Goal: Task Accomplishment & Management: Manage account settings

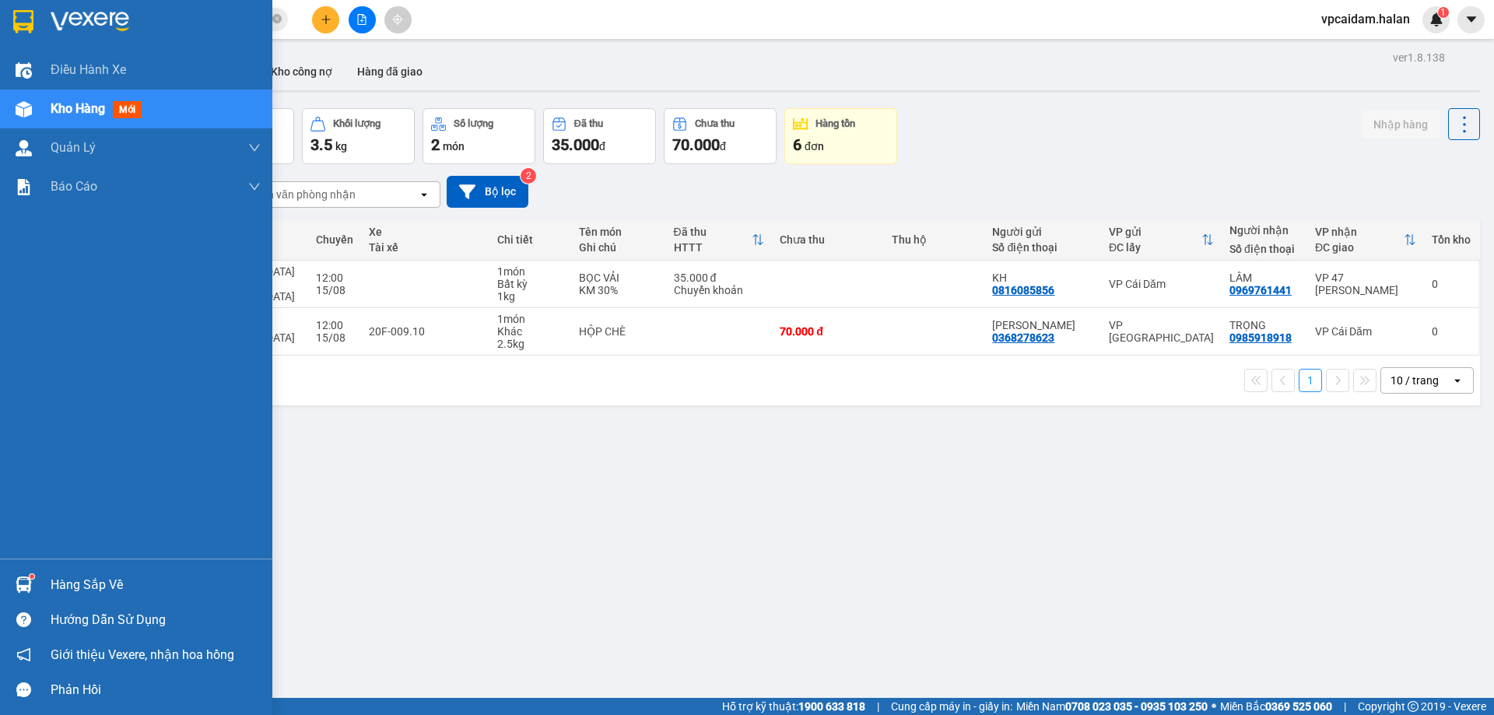
click at [90, 580] on div "Hàng sắp về" at bounding box center [156, 585] width 210 height 23
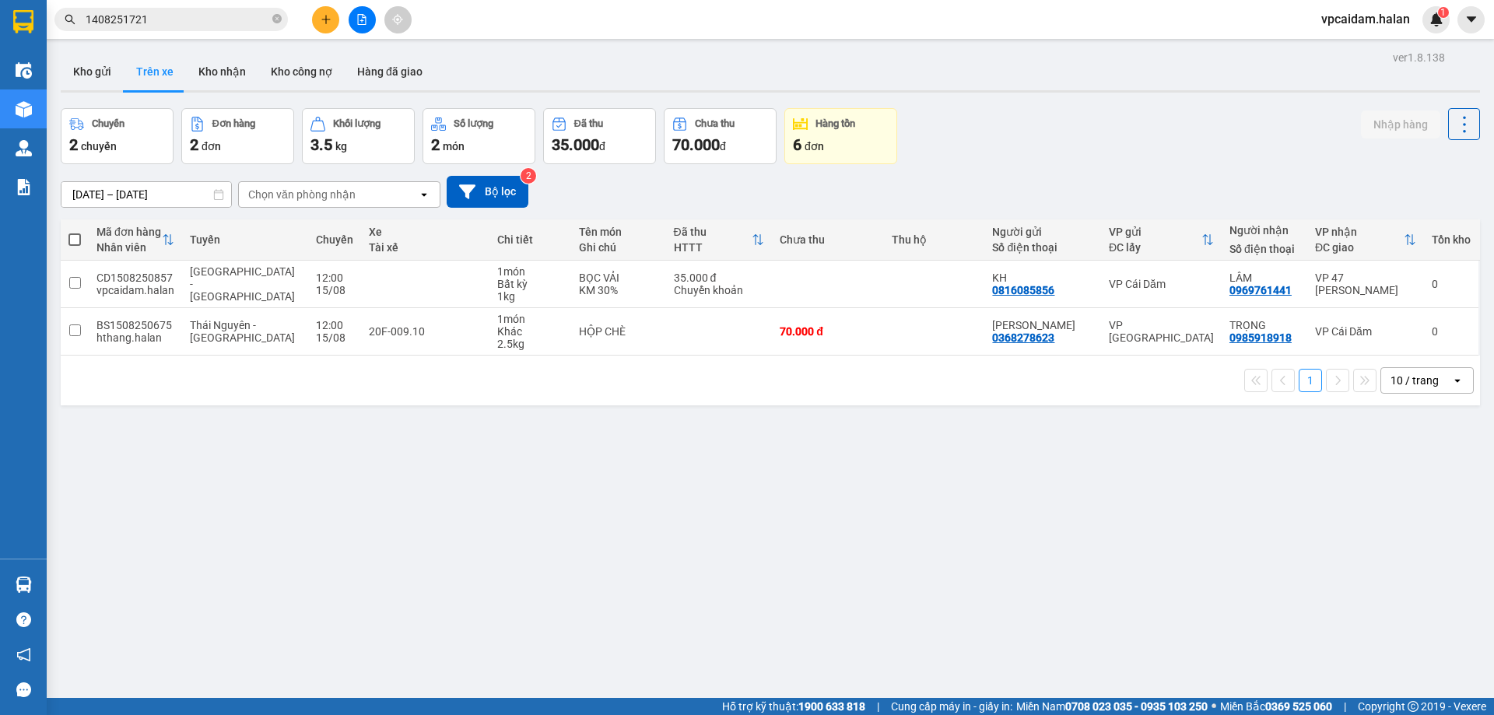
click at [260, 468] on section "Kết quả tìm kiếm ( 1 ) Bộ lọc Mã ĐH Trạng thái Món hàng Thu hộ Tổng cước Chưa c…" at bounding box center [747, 357] width 1494 height 715
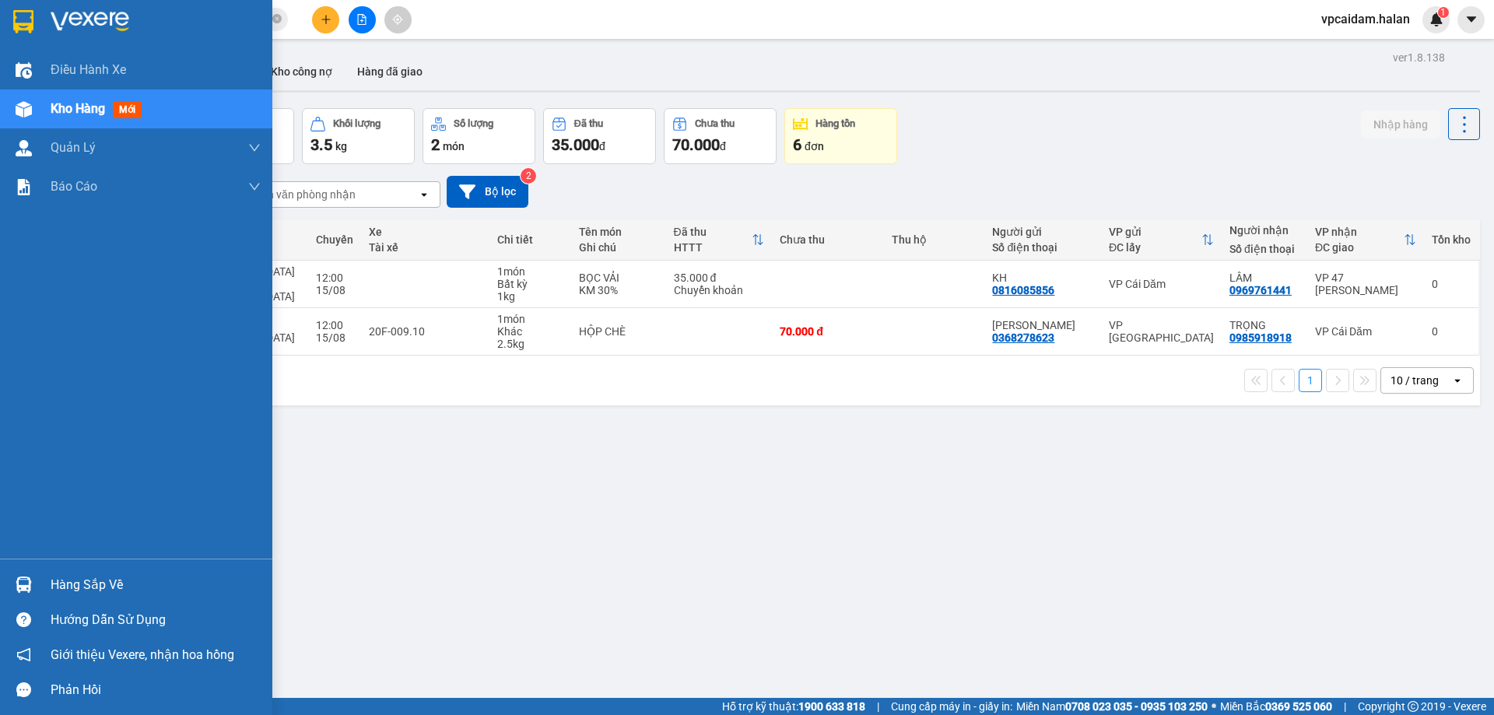
drag, startPoint x: 65, startPoint y: 578, endPoint x: 202, endPoint y: 578, distance: 137.0
click at [68, 578] on div "Hàng sắp về" at bounding box center [156, 585] width 210 height 23
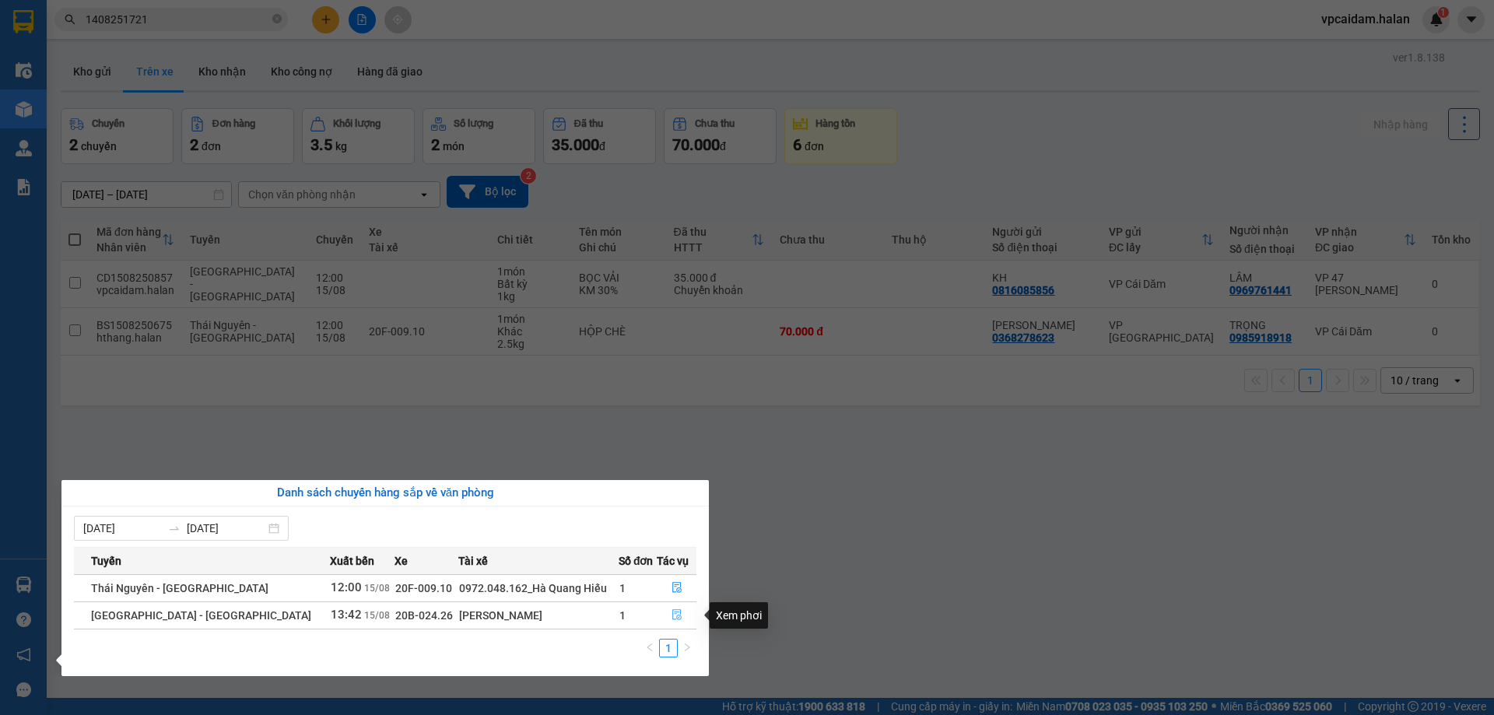
click at [672, 614] on icon "file-done" at bounding box center [677, 614] width 11 height 11
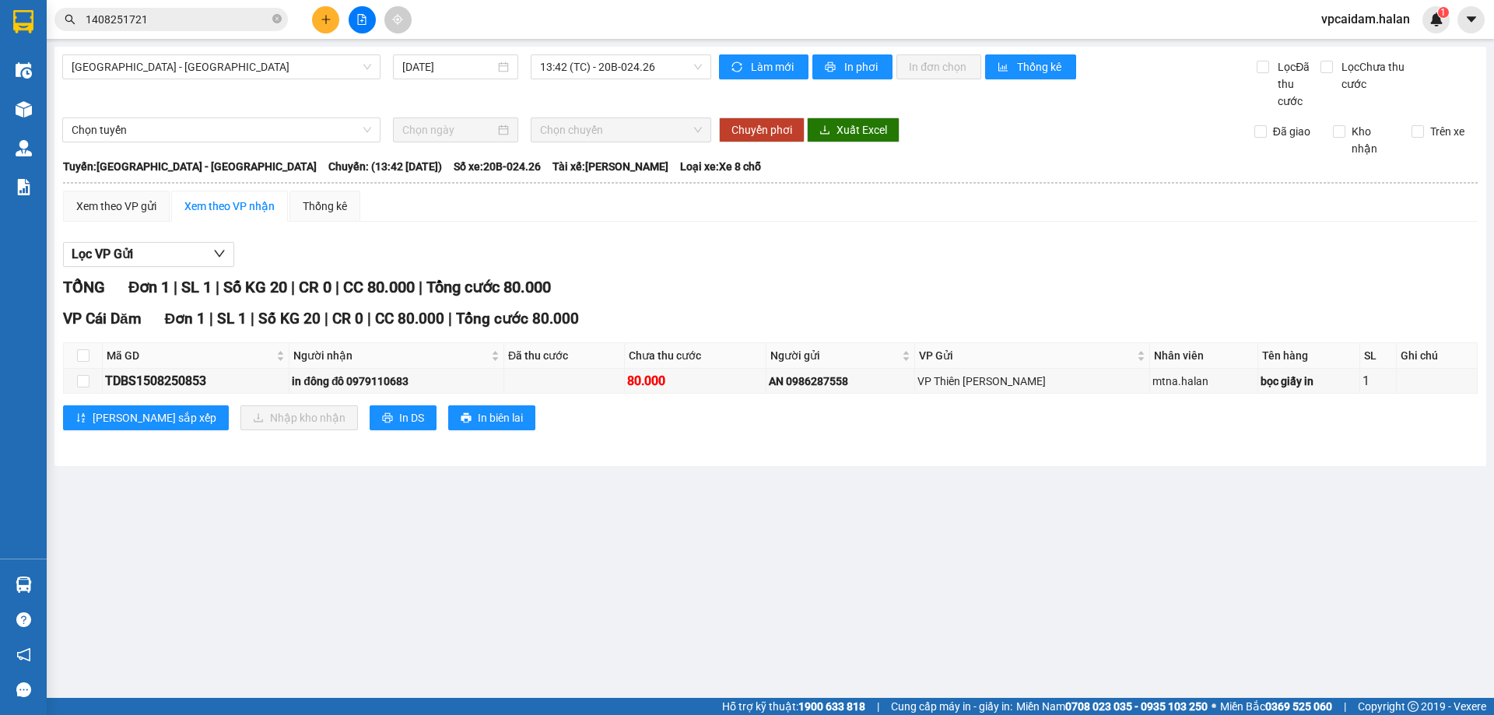
click at [928, 585] on main "[GEOGRAPHIC_DATA] - [GEOGRAPHIC_DATA] [DATE] 13:42 (TC) - 20B-024.26 Làm mới In…" at bounding box center [747, 349] width 1494 height 698
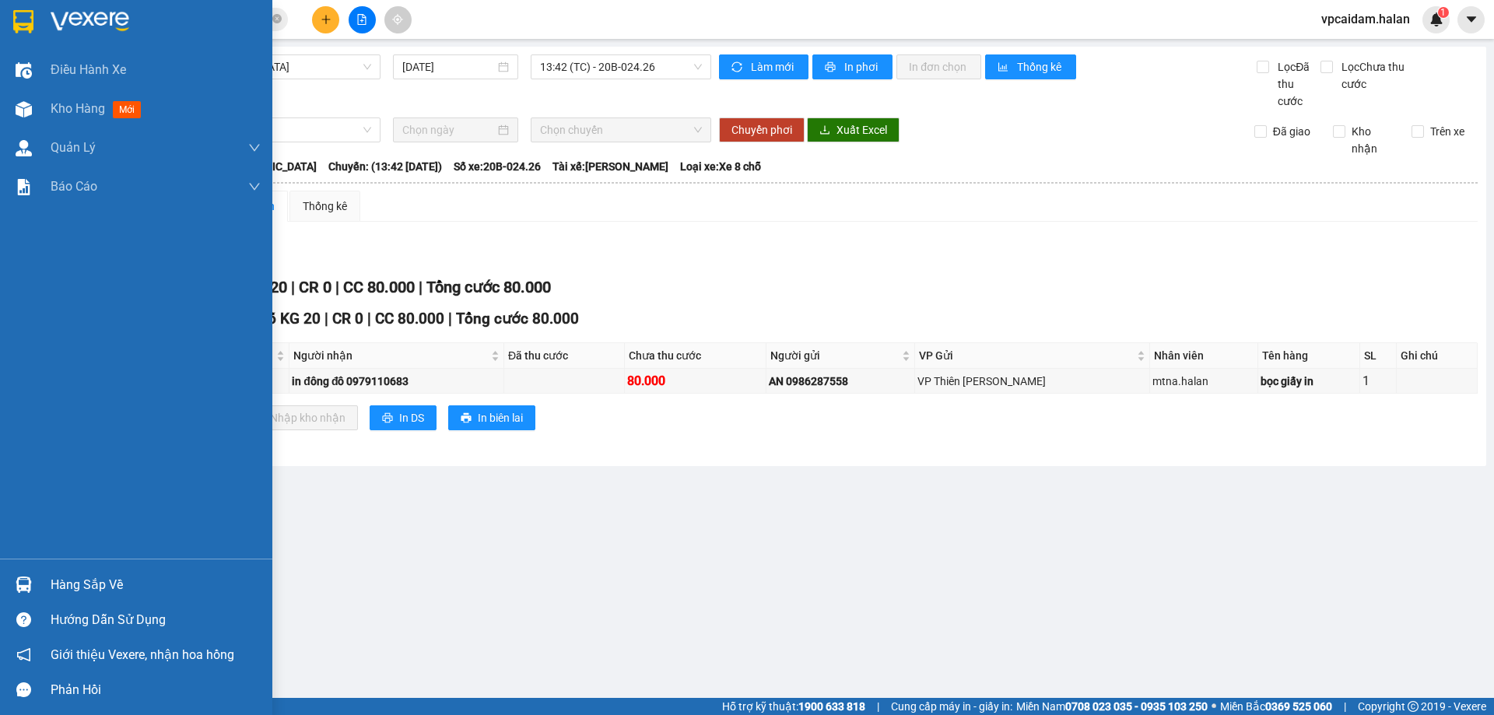
click at [136, 577] on div "Hàng sắp về" at bounding box center [156, 585] width 210 height 23
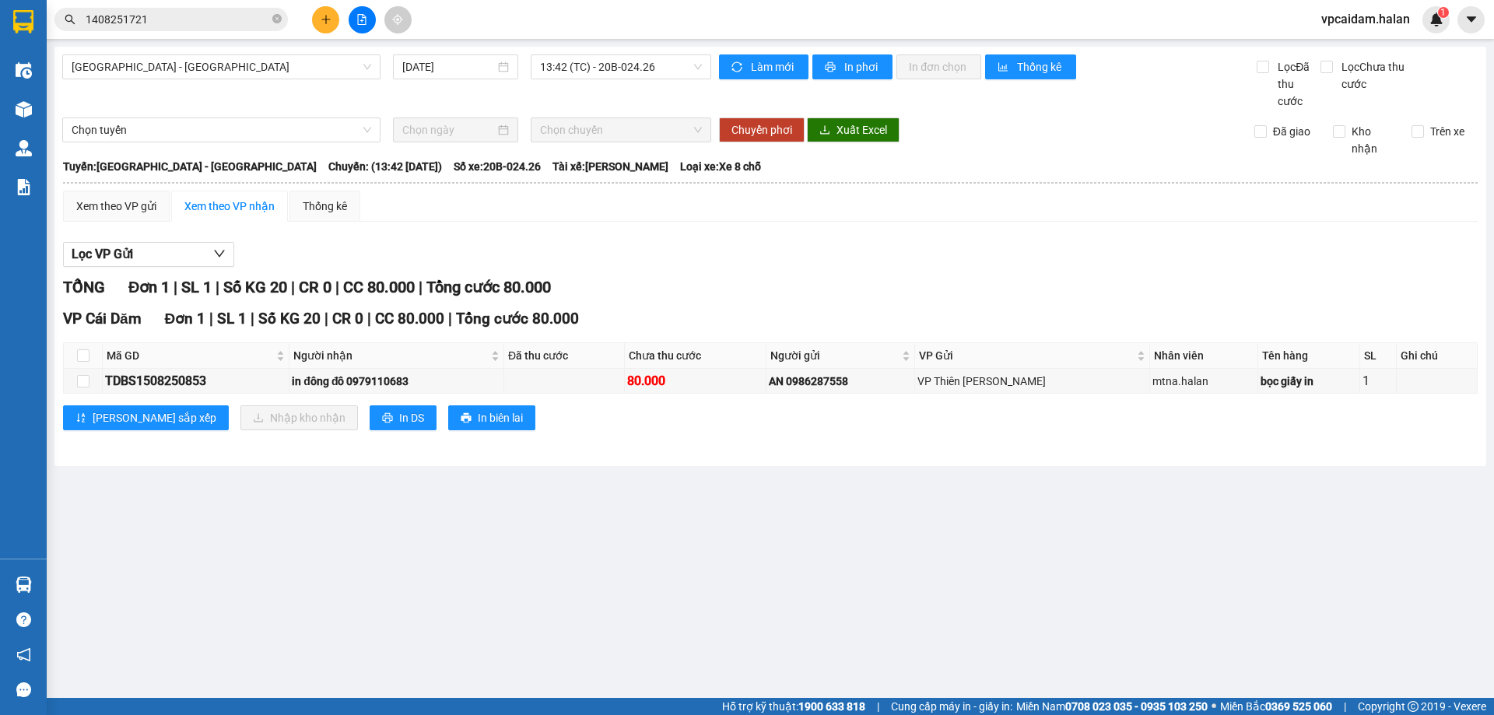
drag, startPoint x: 813, startPoint y: 556, endPoint x: 803, endPoint y: 548, distance: 12.2
click at [813, 556] on section "Kết quả tìm kiếm ( 1 ) Bộ lọc Mã ĐH Trạng thái Món hàng Thu hộ Tổng cước Chưa c…" at bounding box center [747, 357] width 1494 height 715
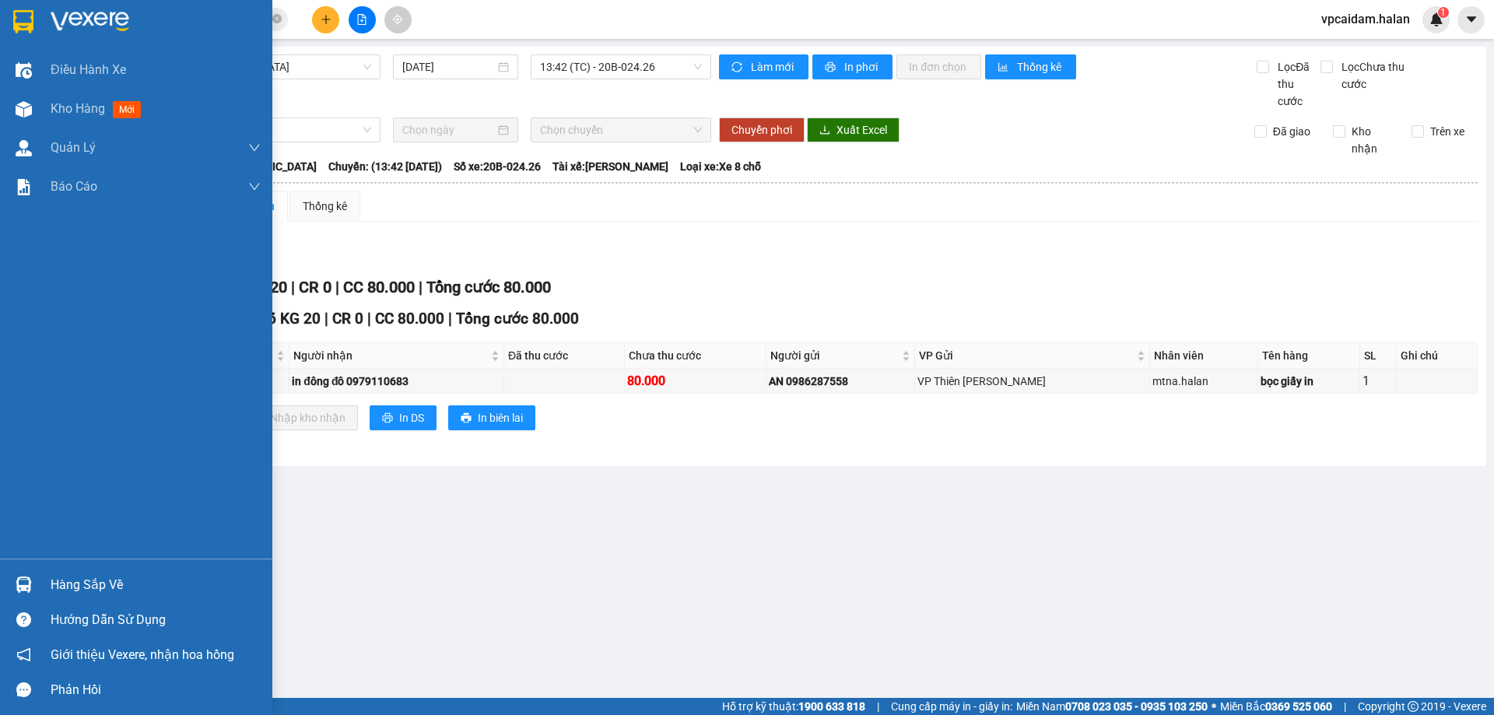
click at [102, 586] on div "Hàng sắp về" at bounding box center [156, 585] width 210 height 23
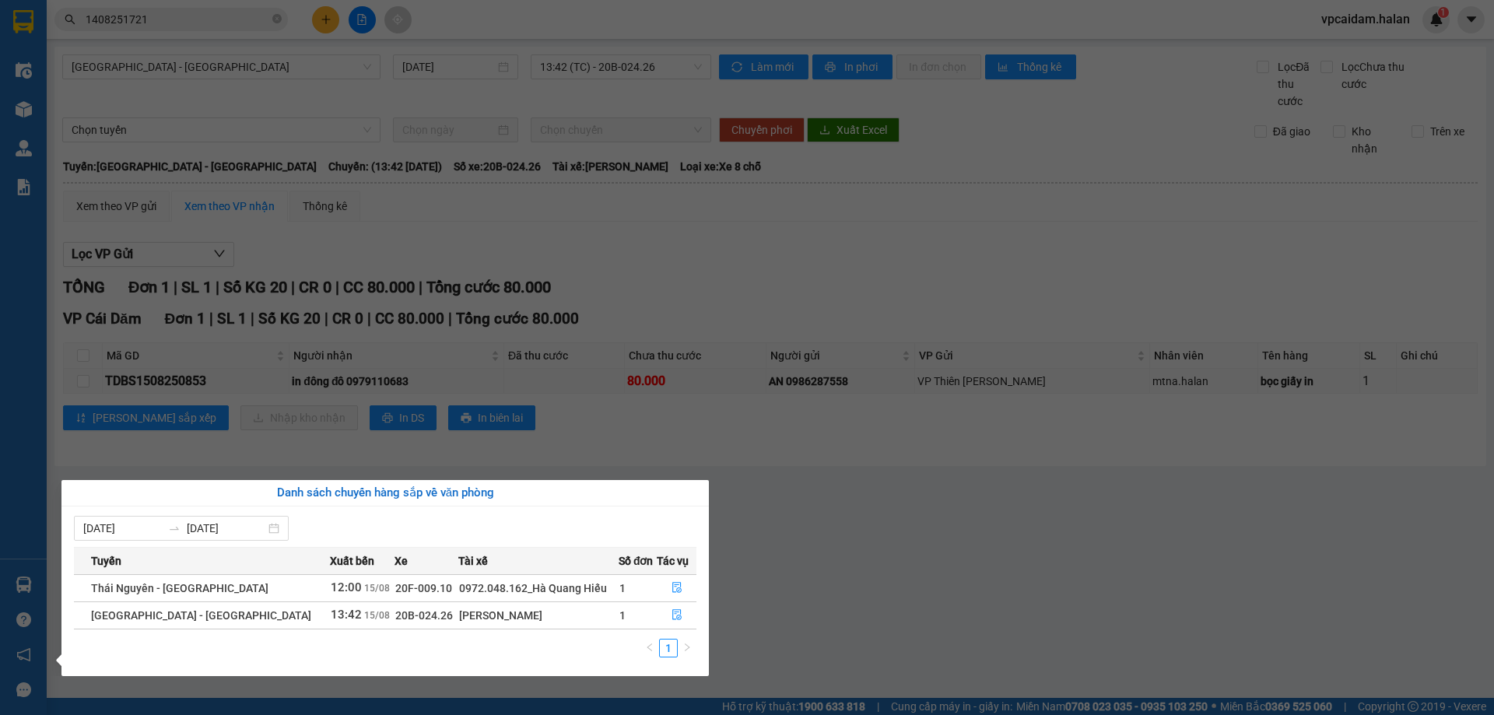
click at [901, 555] on section "Kết quả tìm kiếm ( 1 ) Bộ lọc Mã ĐH Trạng thái Món hàng Thu hộ Tổng cước Chưa c…" at bounding box center [747, 357] width 1494 height 715
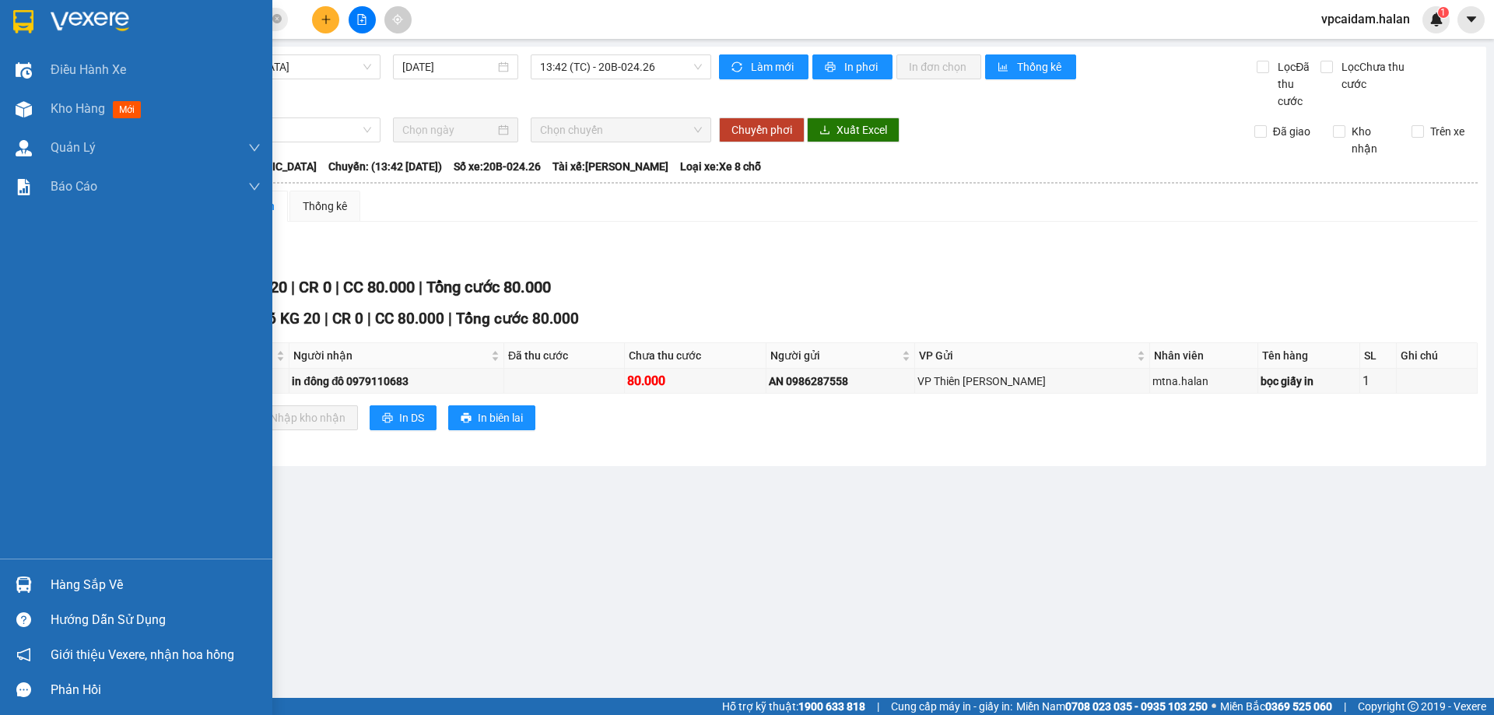
click at [171, 581] on div "Hàng sắp về" at bounding box center [156, 585] width 210 height 23
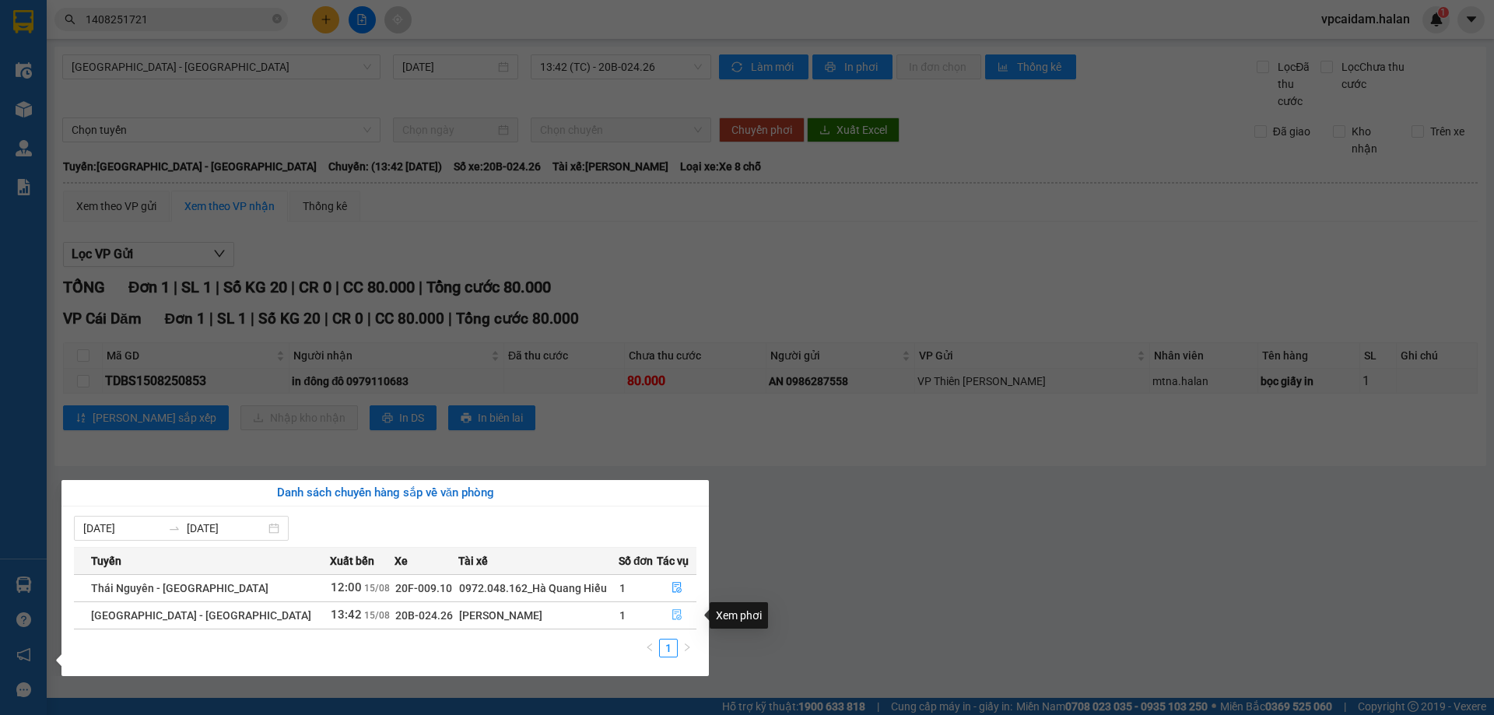
click at [672, 619] on icon "file-done" at bounding box center [677, 614] width 11 height 11
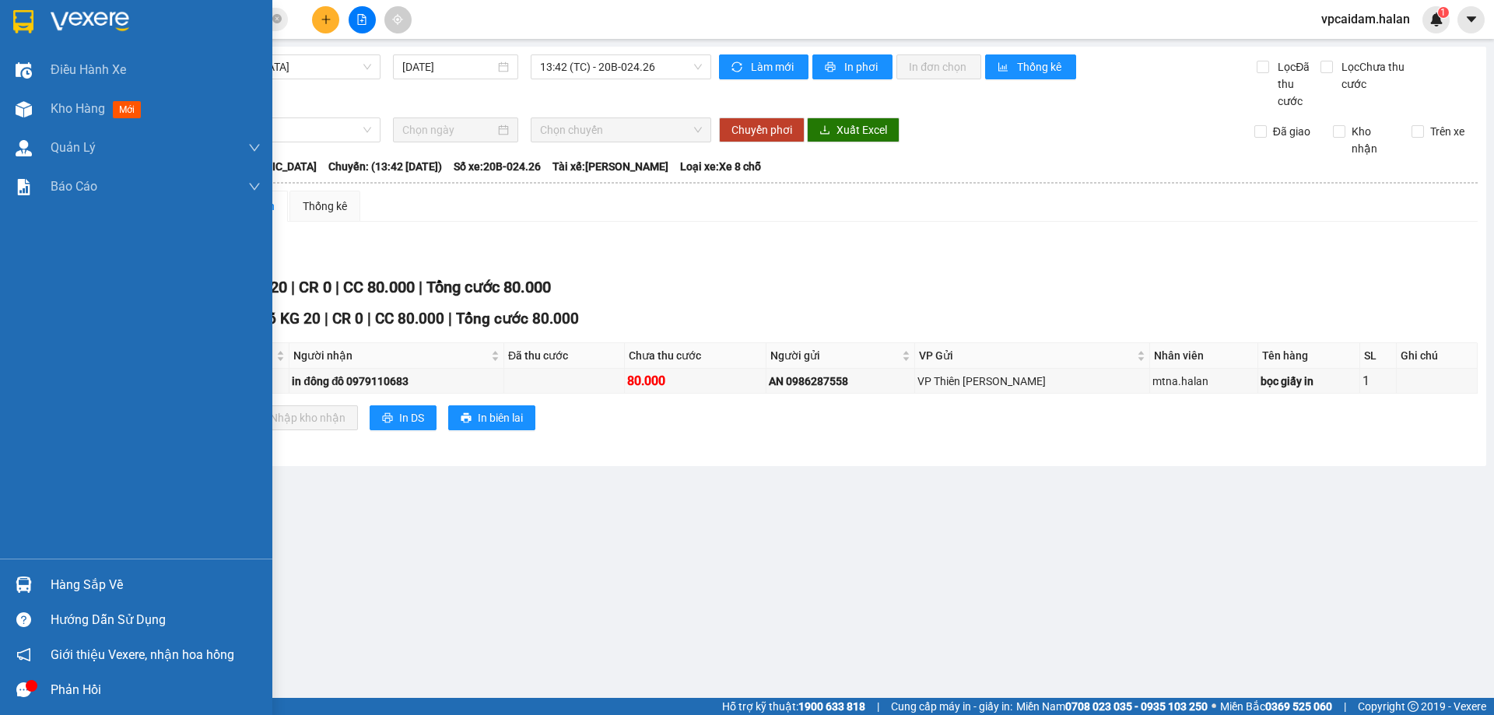
click at [74, 694] on div "Phản hồi" at bounding box center [156, 690] width 210 height 23
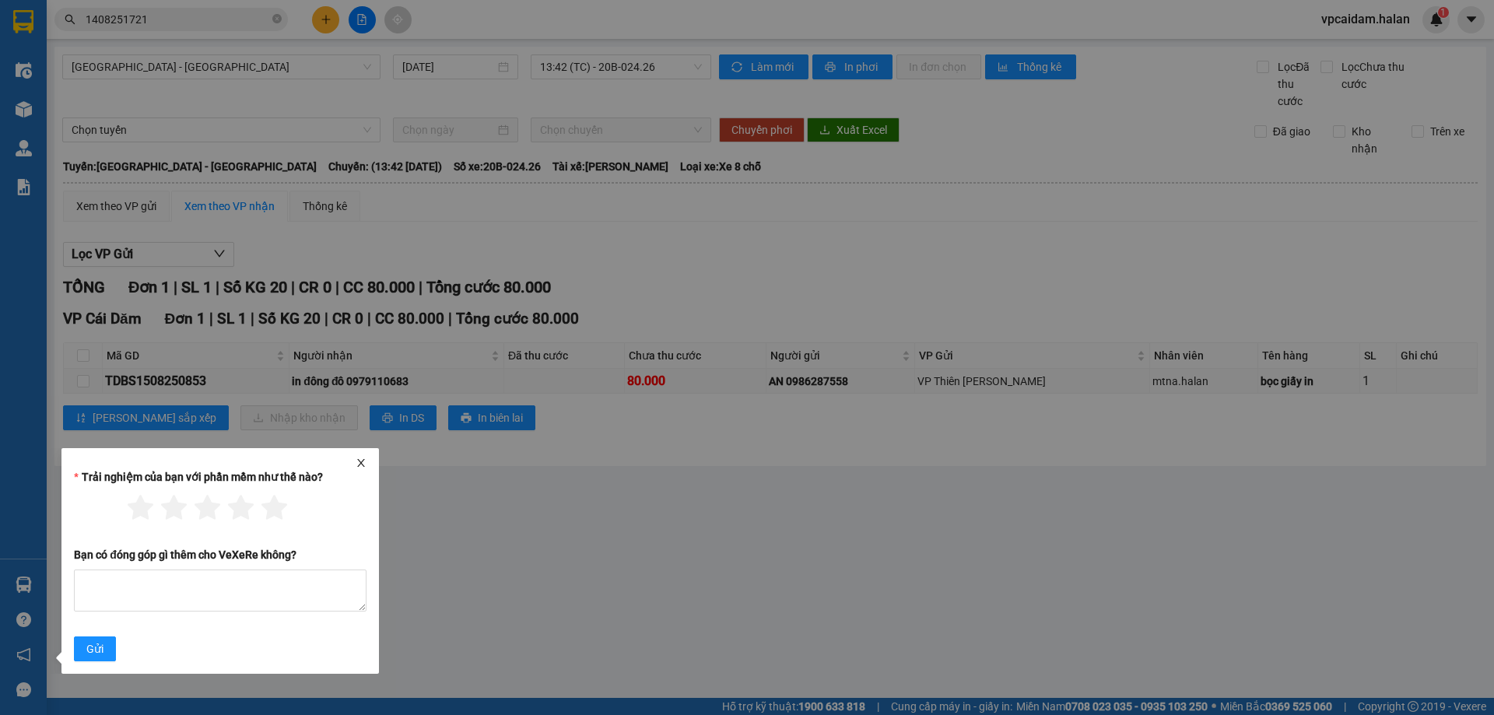
click at [363, 465] on icon "close" at bounding box center [361, 463] width 8 height 8
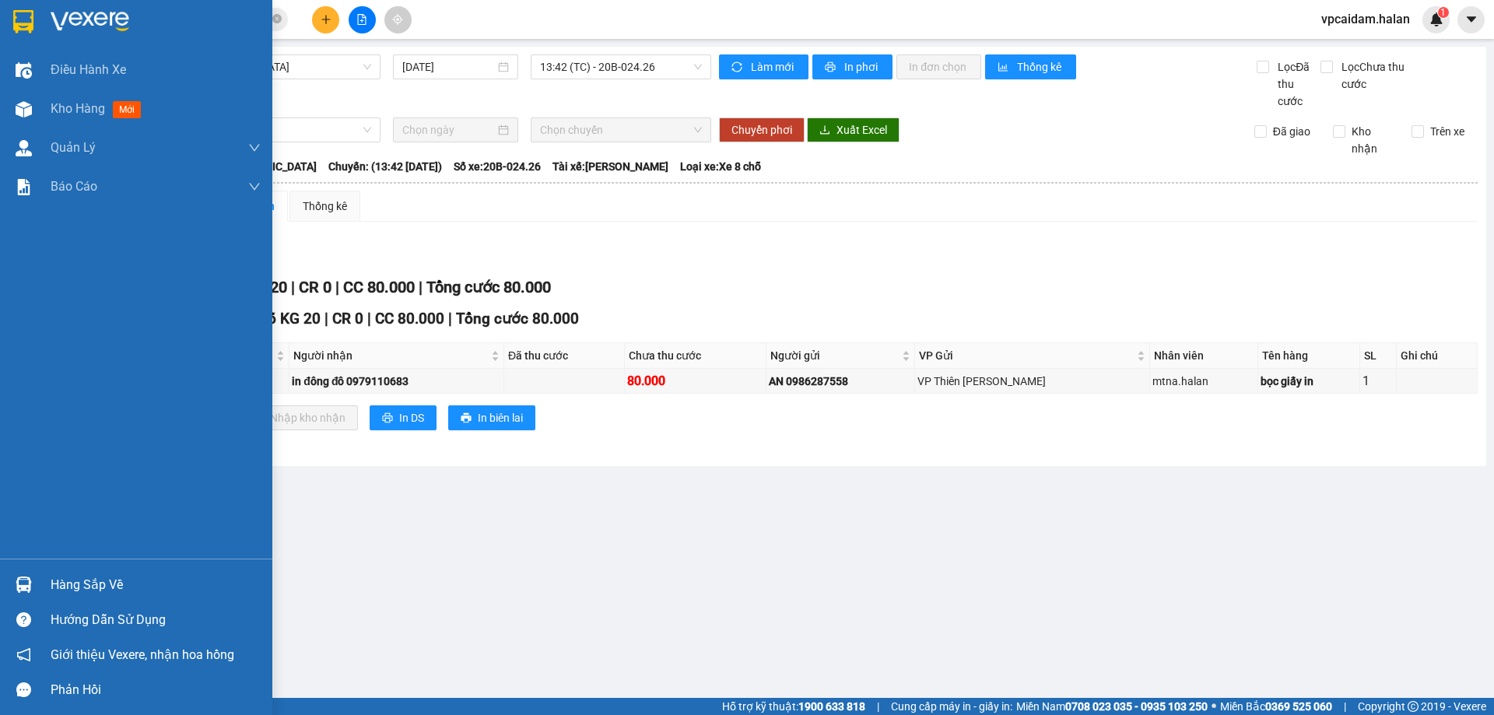
click at [121, 574] on div "Hàng sắp về" at bounding box center [156, 585] width 210 height 23
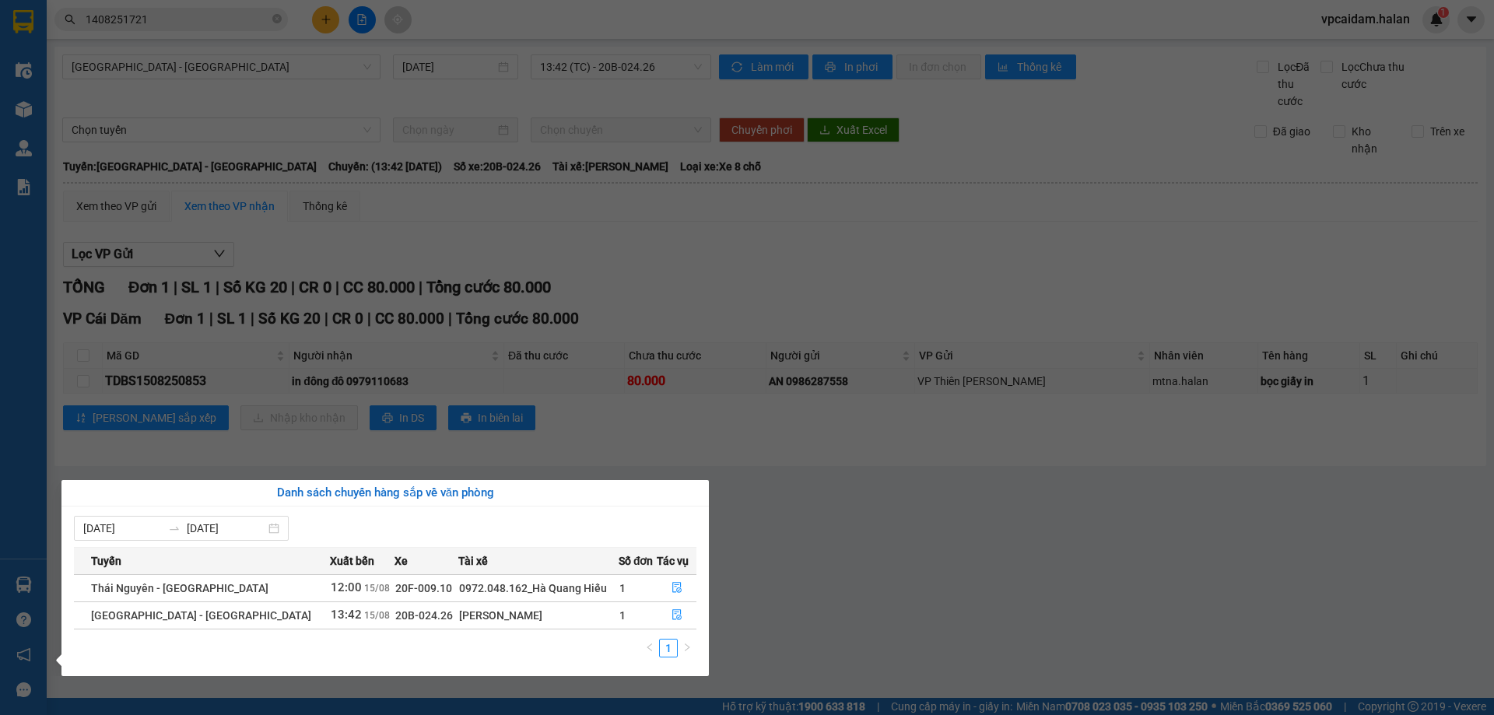
click at [847, 570] on section "Kết quả tìm kiếm ( 1 ) Bộ lọc Mã ĐH Trạng thái Món hàng Thu hộ Tổng cước Chưa c…" at bounding box center [747, 357] width 1494 height 715
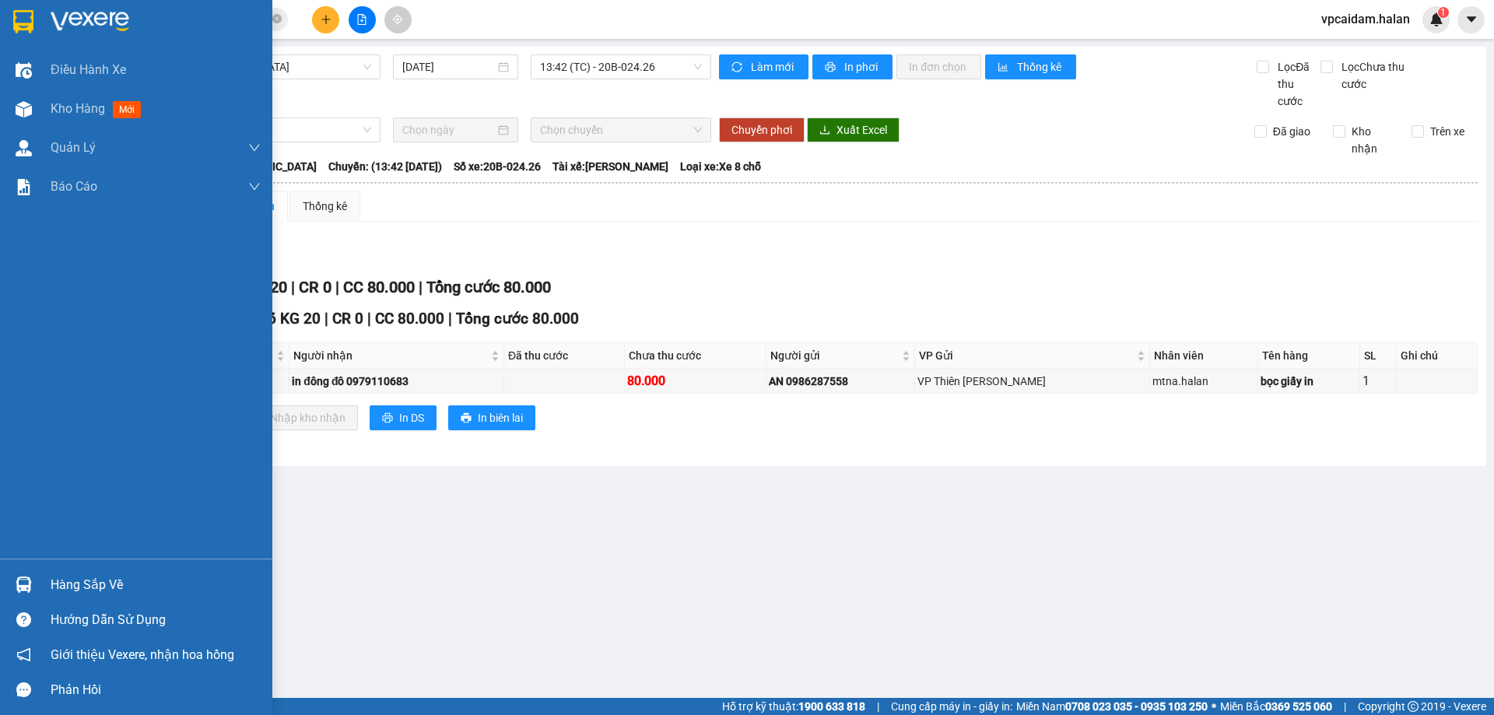
drag, startPoint x: 76, startPoint y: 582, endPoint x: 118, endPoint y: 584, distance: 41.3
click at [78, 582] on div "Hàng sắp về" at bounding box center [156, 585] width 210 height 23
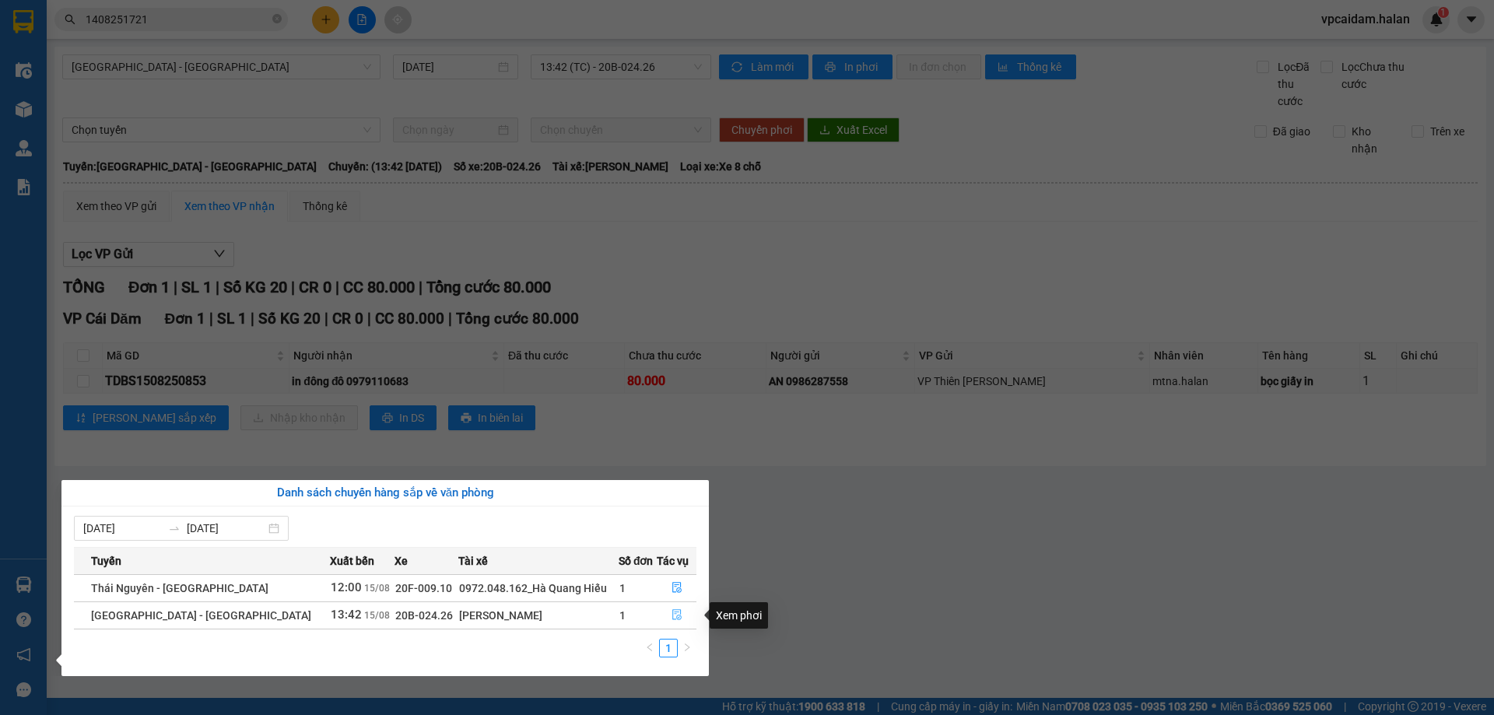
click at [672, 615] on icon "file-done" at bounding box center [677, 614] width 11 height 11
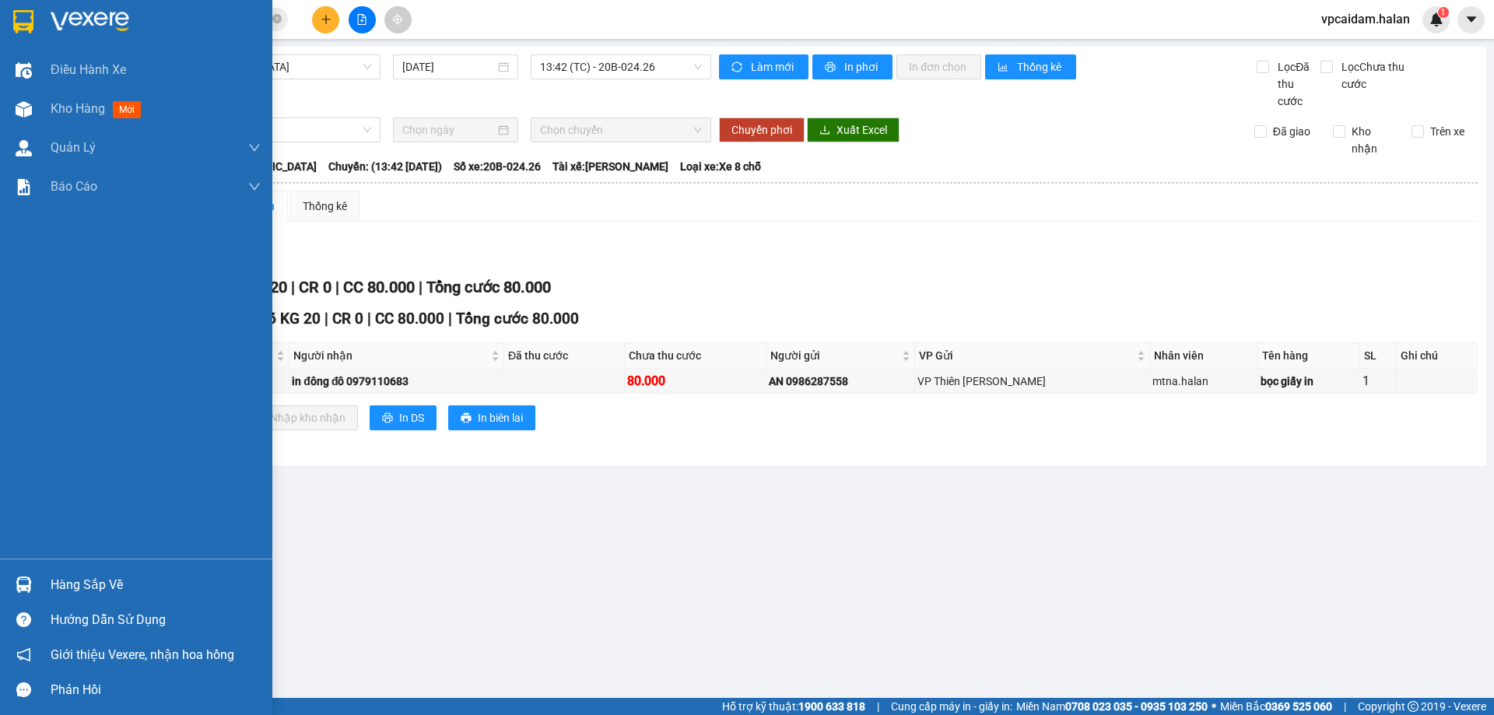
click at [97, 581] on div "Hàng sắp về" at bounding box center [156, 585] width 210 height 23
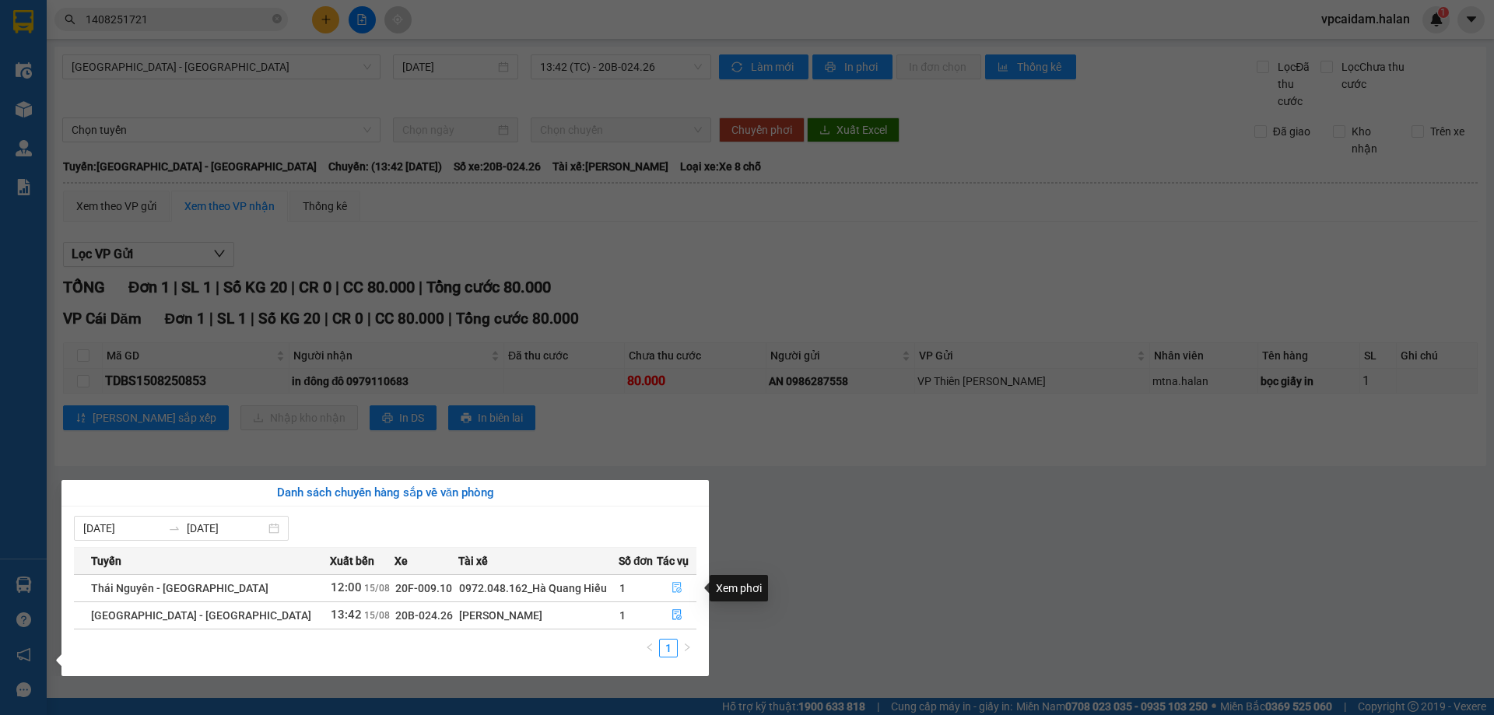
click at [676, 584] on icon "file-done" at bounding box center [676, 588] width 9 height 11
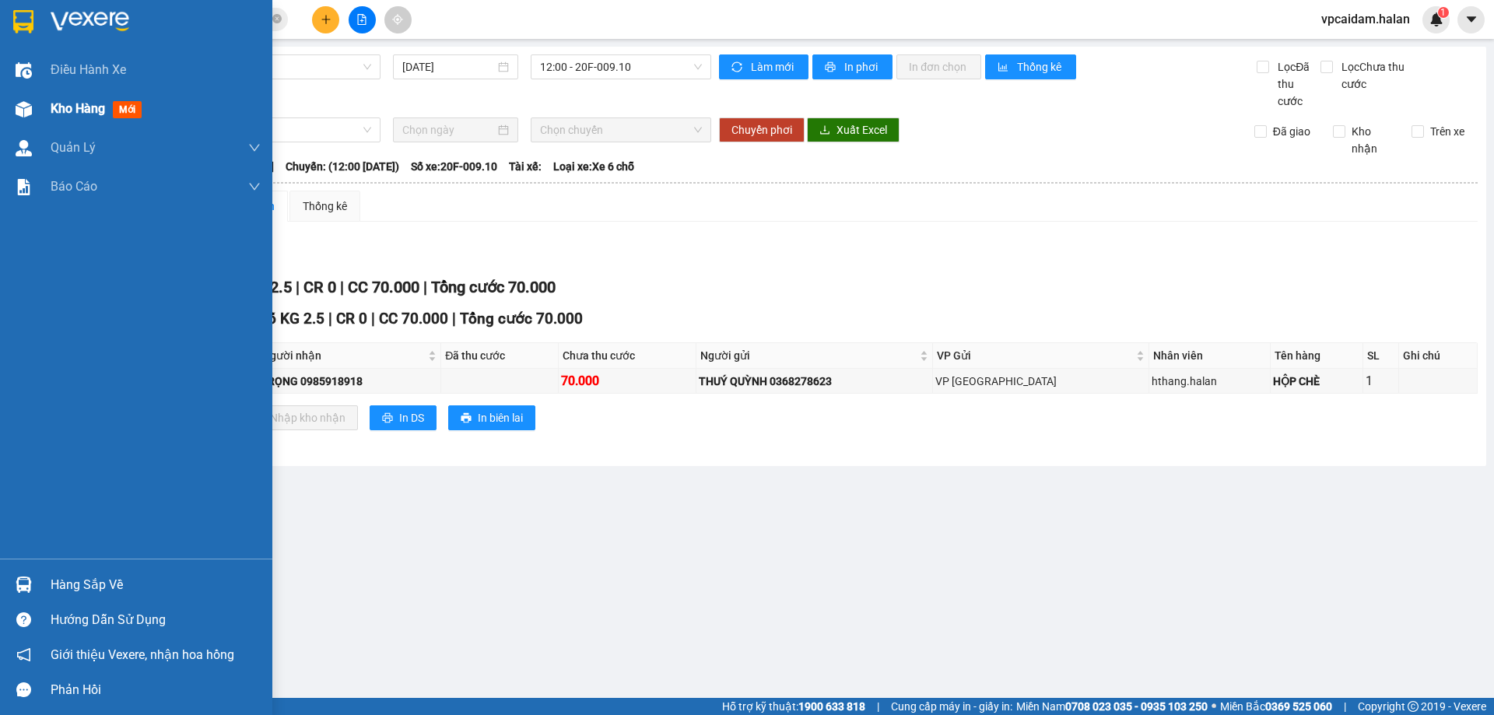
click at [97, 111] on span "Kho hàng" at bounding box center [78, 108] width 54 height 15
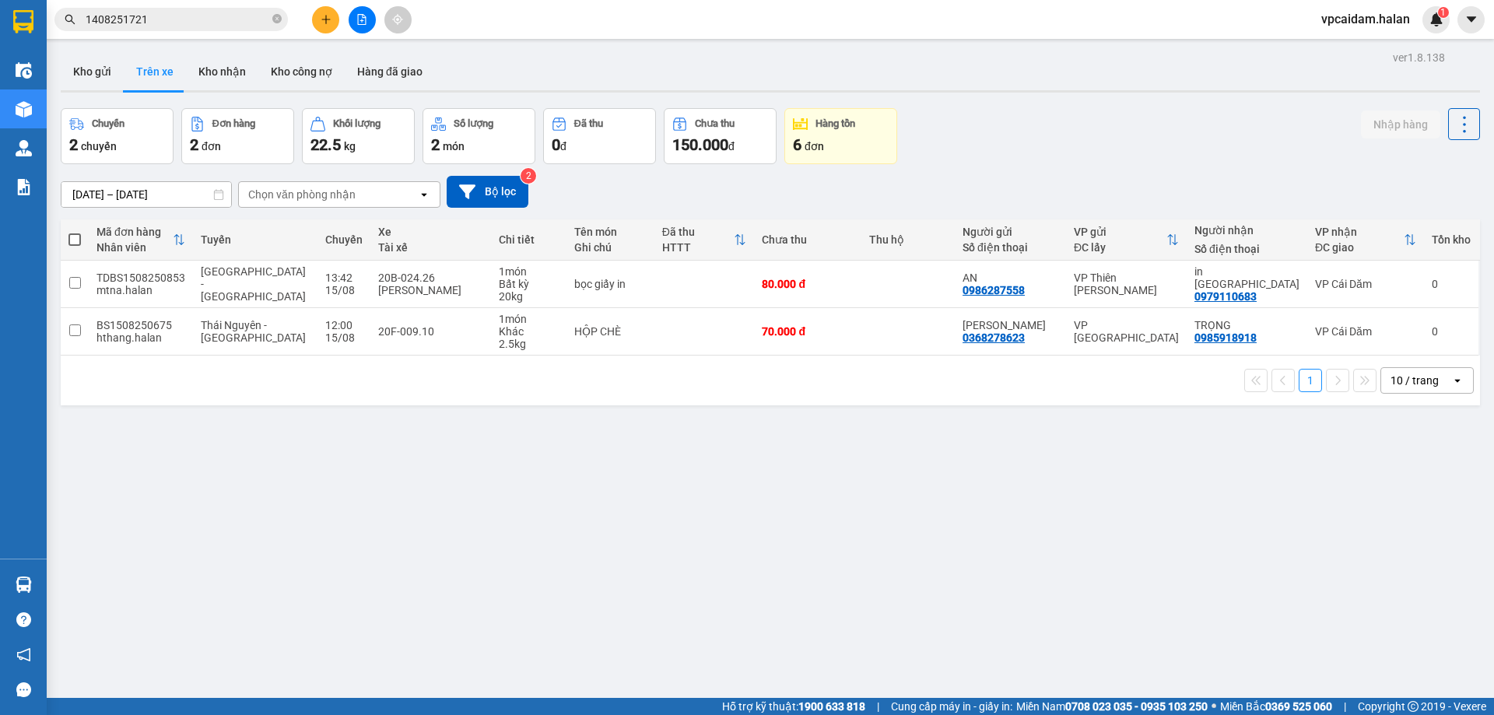
click at [1073, 532] on div "ver 1.8.138 Kho gửi Trên xe Kho nhận Kho công nợ Hàng đã giao Chuyến 2 chuyến Đ…" at bounding box center [770, 404] width 1432 height 715
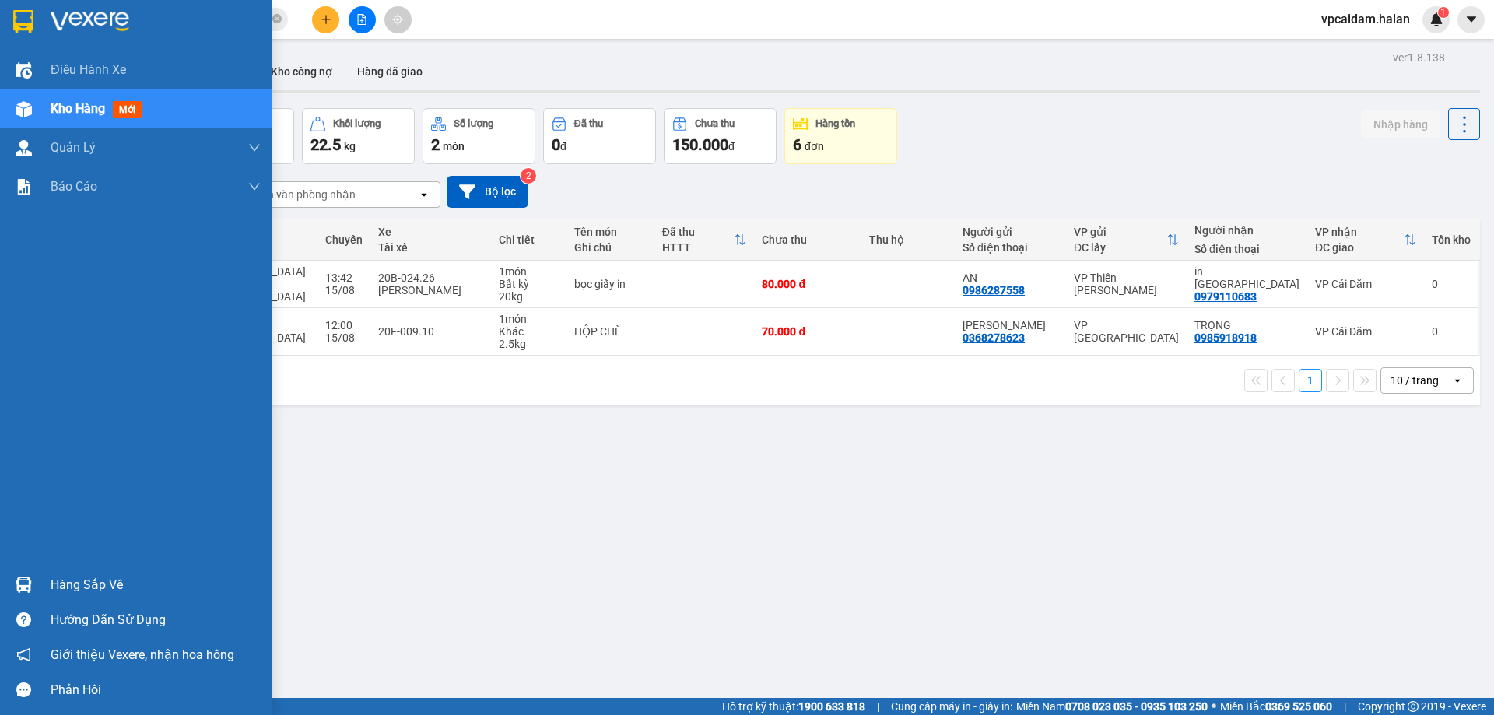
drag, startPoint x: 80, startPoint y: 586, endPoint x: 233, endPoint y: 591, distance: 152.6
click at [83, 586] on div "Hàng sắp về" at bounding box center [156, 585] width 210 height 23
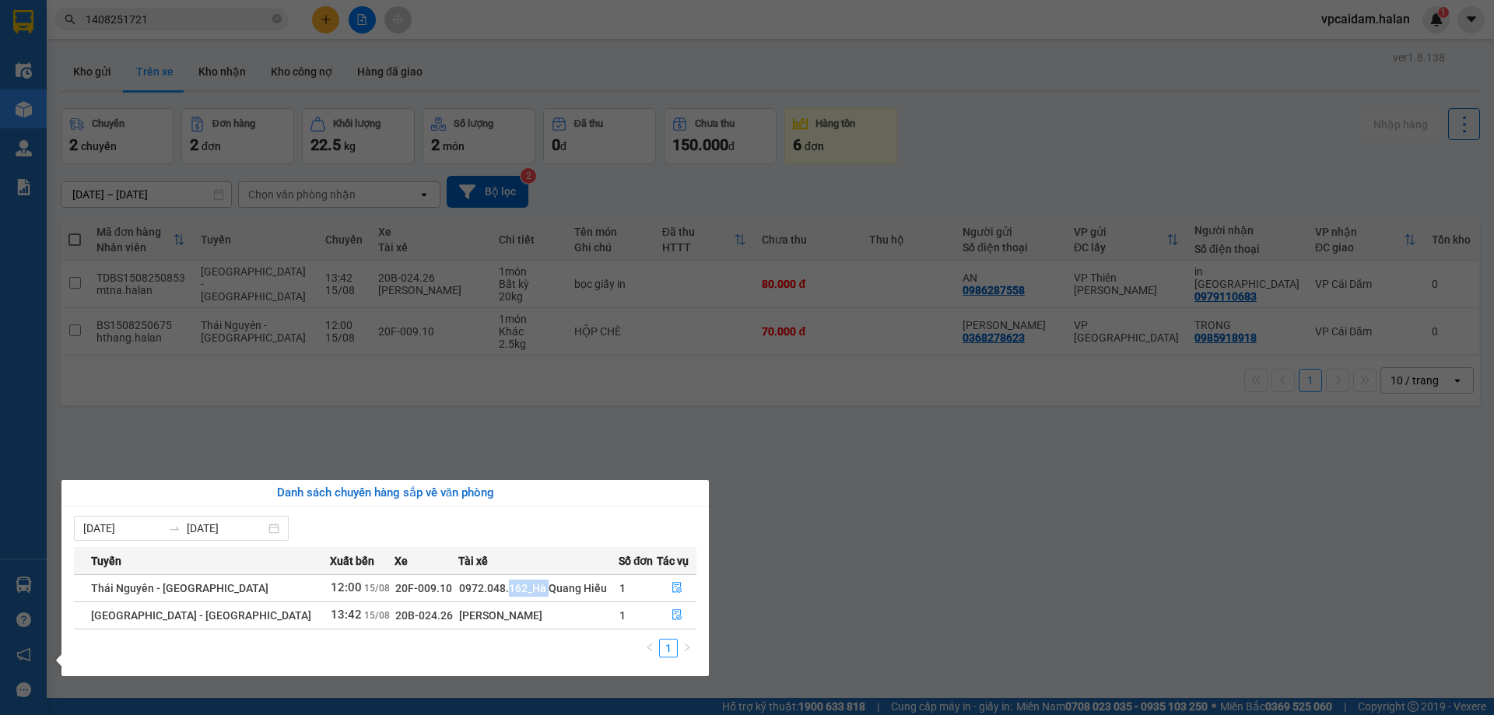
drag, startPoint x: 464, startPoint y: 584, endPoint x: 504, endPoint y: 591, distance: 40.9
click at [504, 591] on div "0972.048.162_Hà Quang Hiếu" at bounding box center [538, 588] width 159 height 17
drag, startPoint x: 429, startPoint y: 608, endPoint x: 497, endPoint y: 617, distance: 68.4
click at [497, 617] on div "[PERSON_NAME]" at bounding box center [538, 615] width 159 height 17
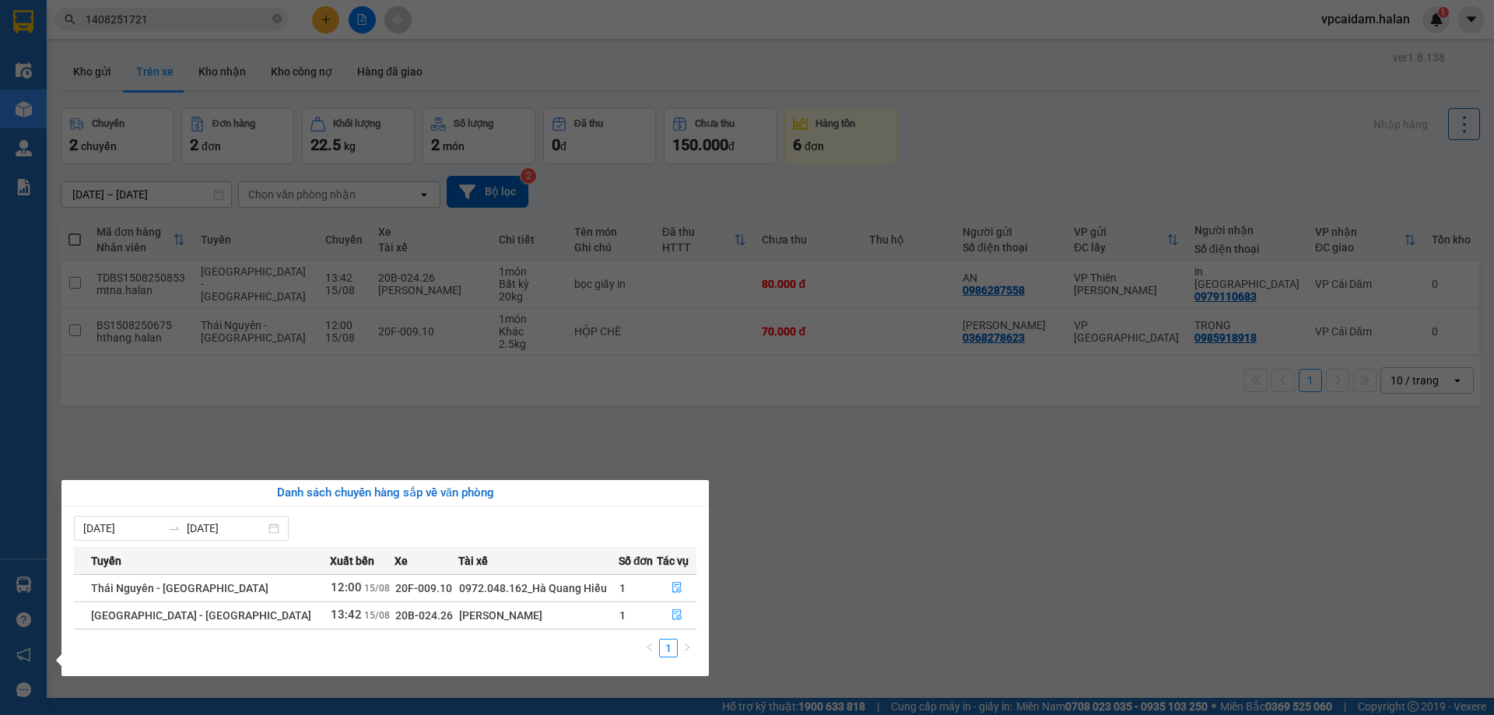
click at [497, 617] on div "[PERSON_NAME]" at bounding box center [538, 615] width 159 height 17
click at [672, 612] on icon "file-done" at bounding box center [677, 614] width 11 height 11
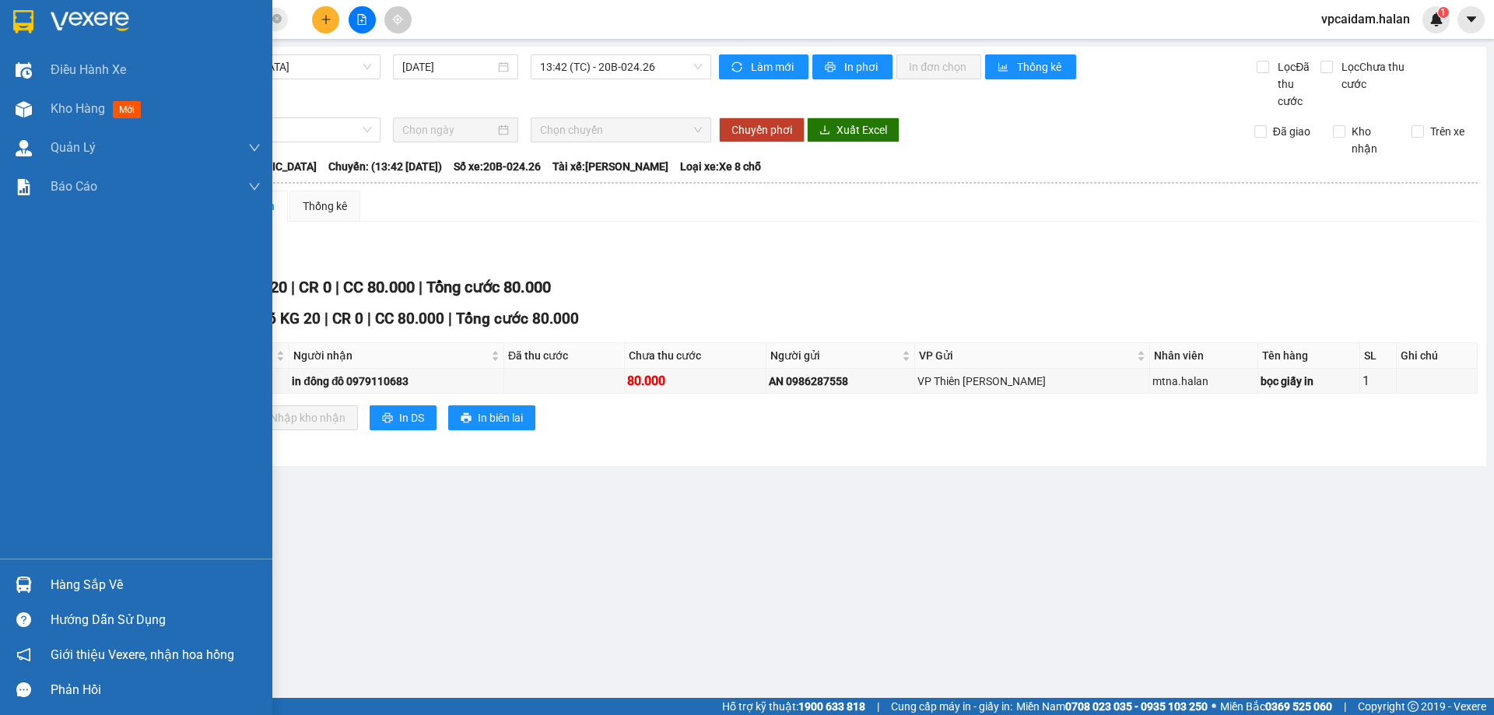
drag, startPoint x: 82, startPoint y: 591, endPoint x: 162, endPoint y: 581, distance: 79.9
click at [86, 591] on div "Hàng sắp về" at bounding box center [156, 585] width 210 height 23
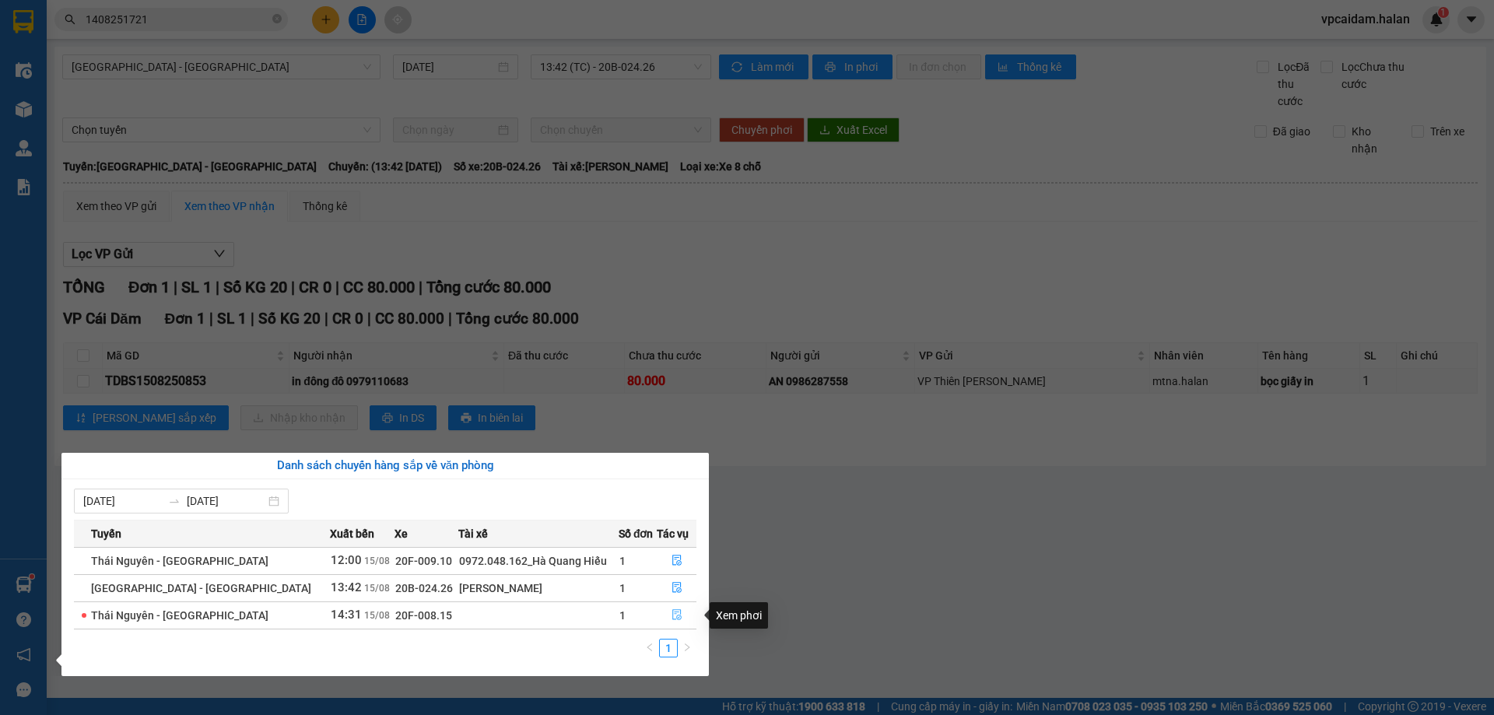
click at [672, 622] on span "file-done" at bounding box center [677, 615] width 11 height 12
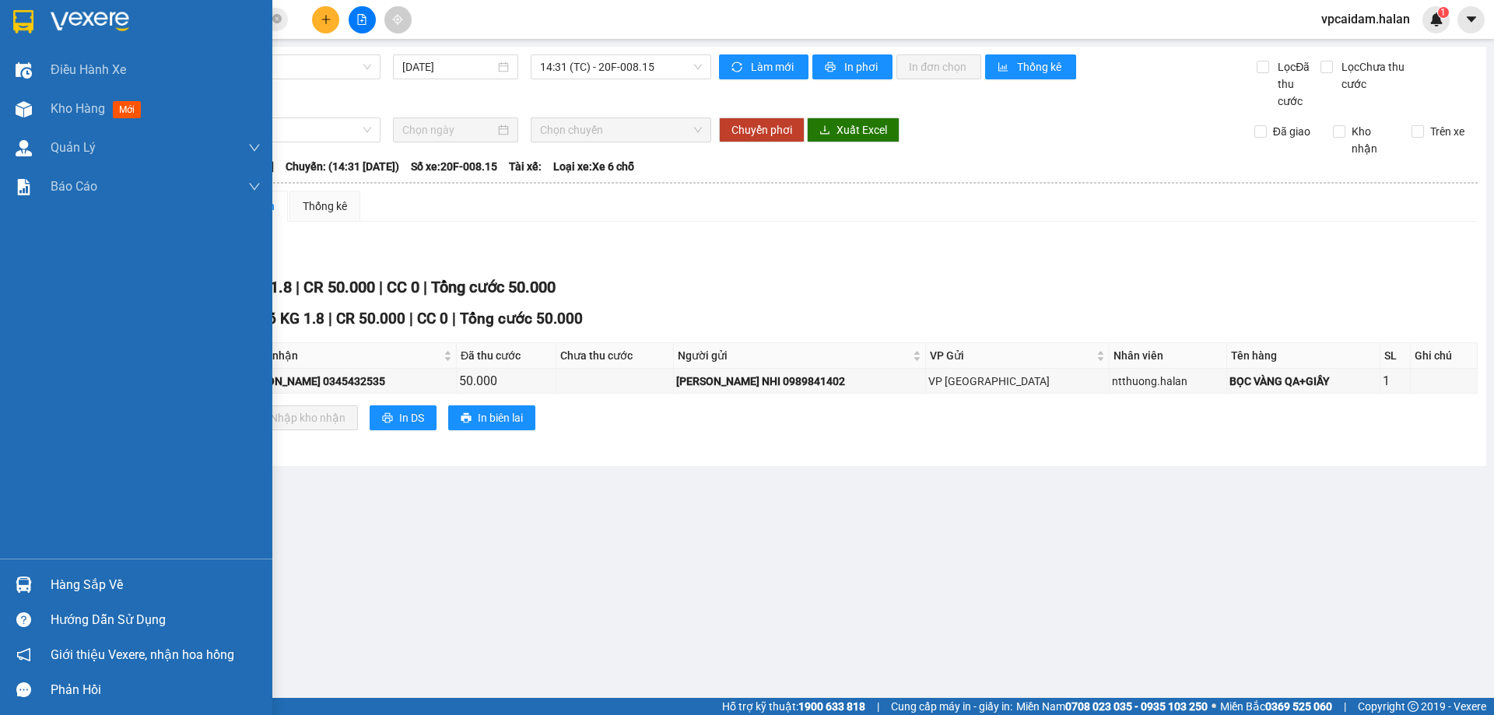
click at [139, 576] on div "Hàng sắp về" at bounding box center [156, 585] width 210 height 23
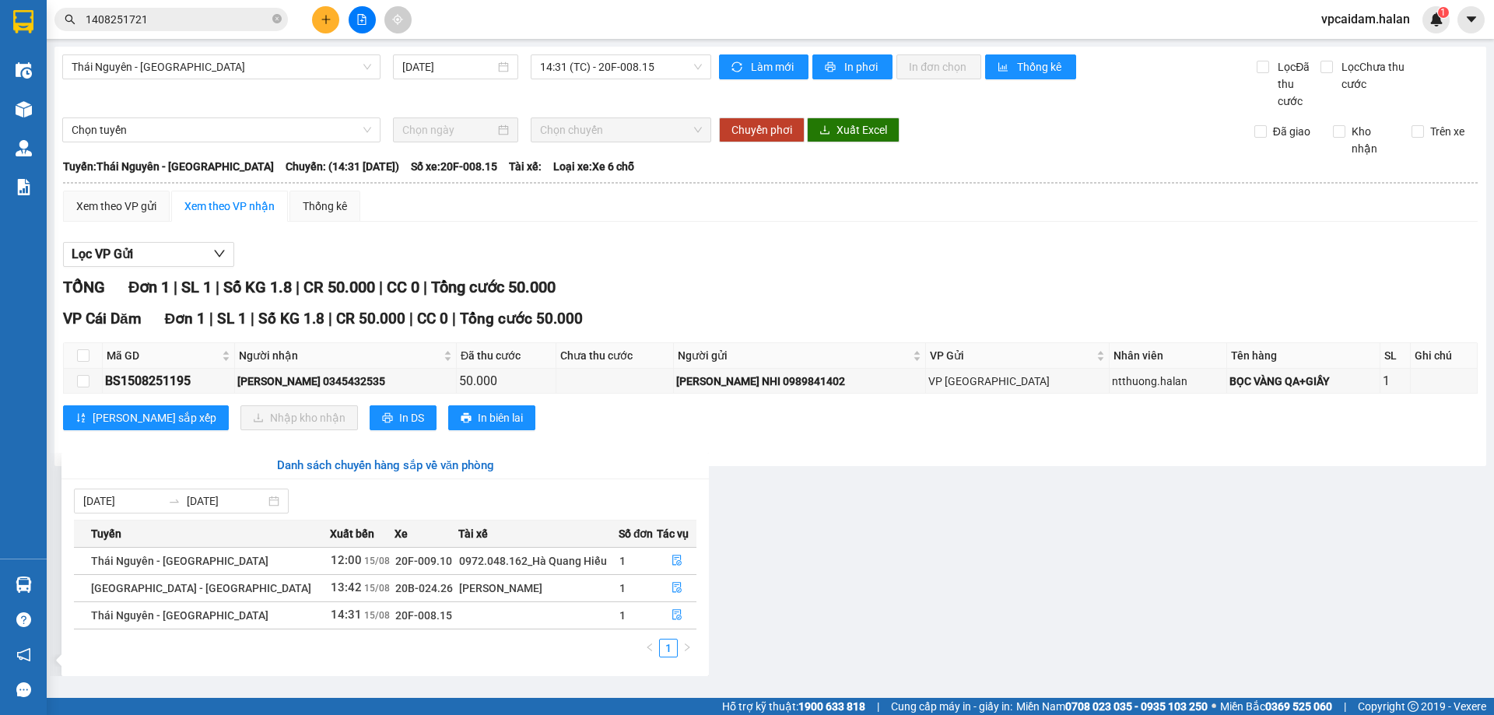
click at [999, 500] on section "Kết quả tìm kiếm ( 1 ) Bộ lọc Mã ĐH Trạng thái Món hàng Thu hộ Tổng cước Chưa c…" at bounding box center [747, 357] width 1494 height 715
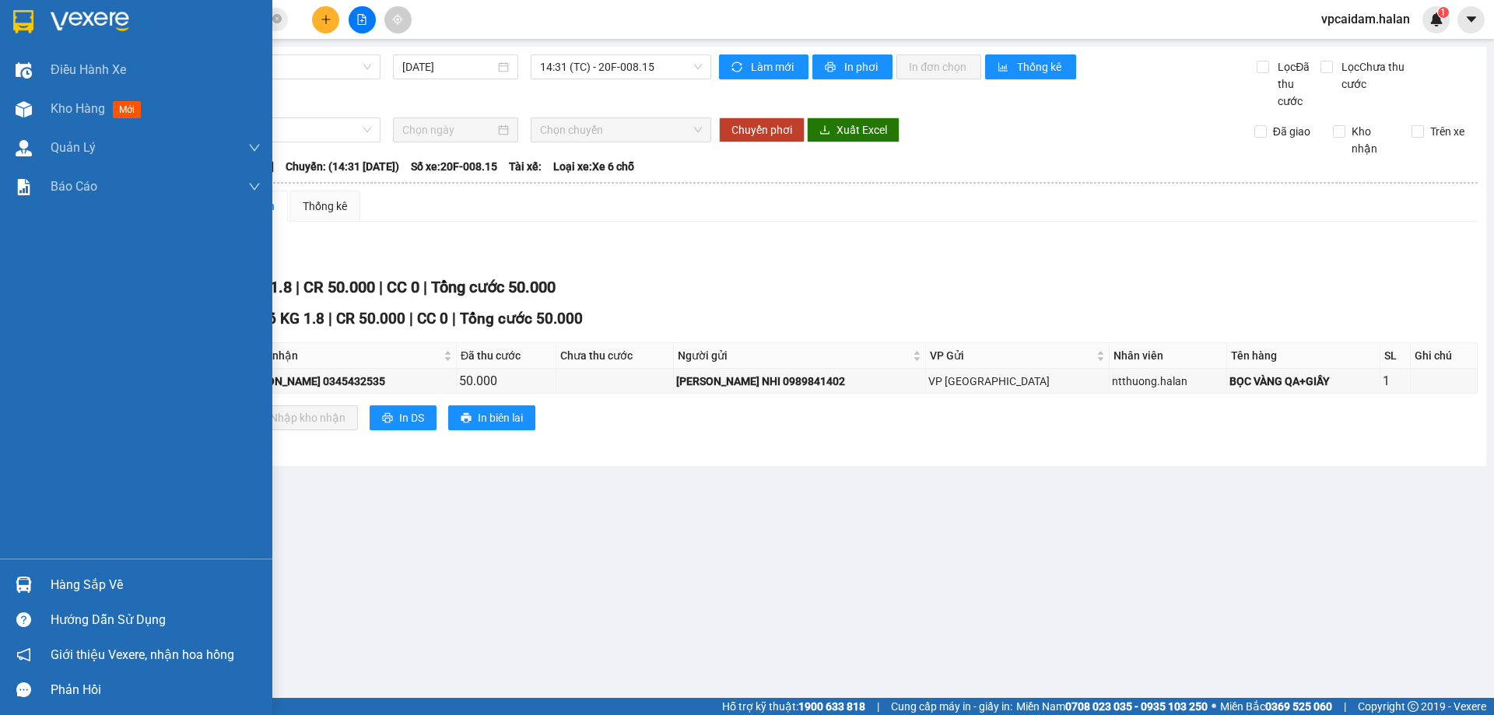
click at [104, 579] on div "Hàng sắp về" at bounding box center [156, 585] width 210 height 23
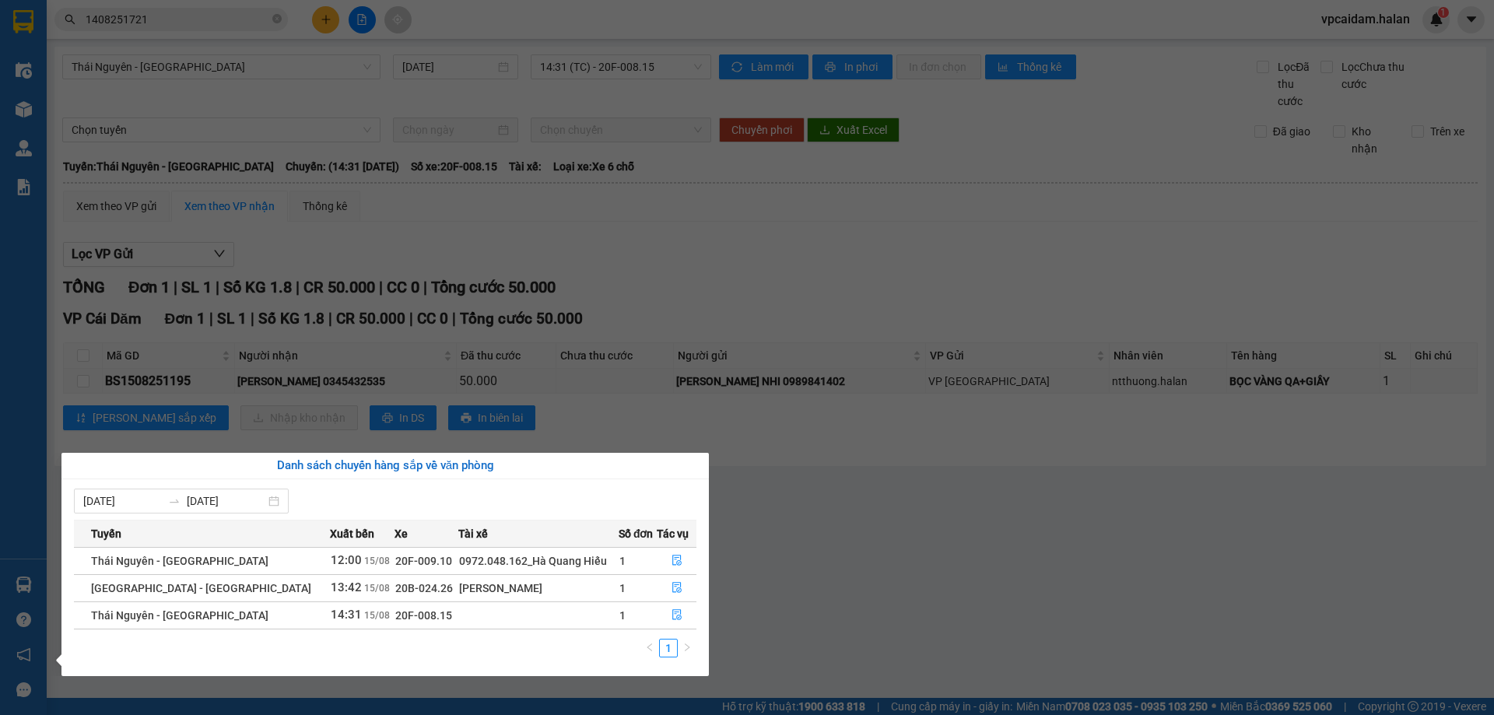
click at [331, 564] on span "12:00" at bounding box center [346, 560] width 31 height 14
click at [672, 557] on icon "file-done" at bounding box center [677, 560] width 11 height 11
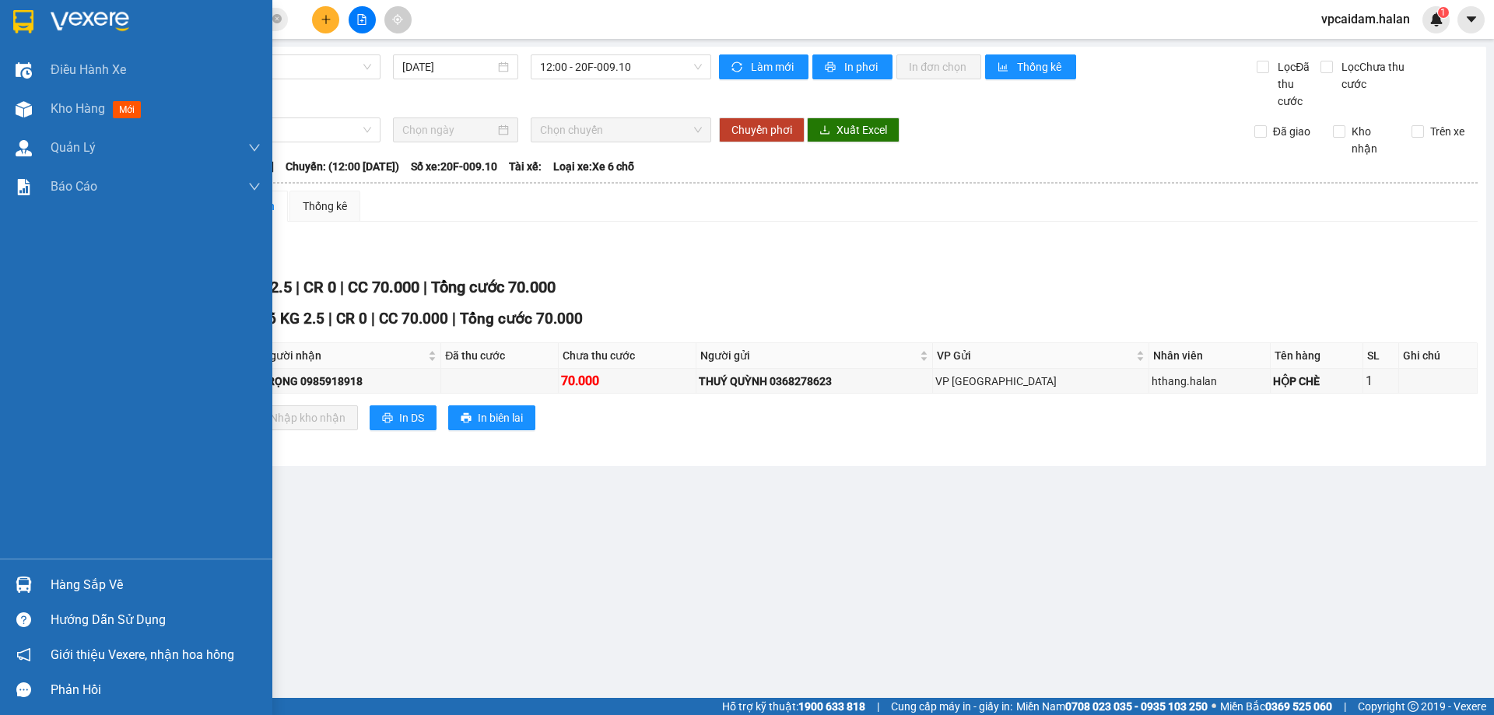
drag, startPoint x: 119, startPoint y: 580, endPoint x: 155, endPoint y: 575, distance: 36.1
click at [119, 579] on div "Hàng sắp về" at bounding box center [156, 585] width 210 height 23
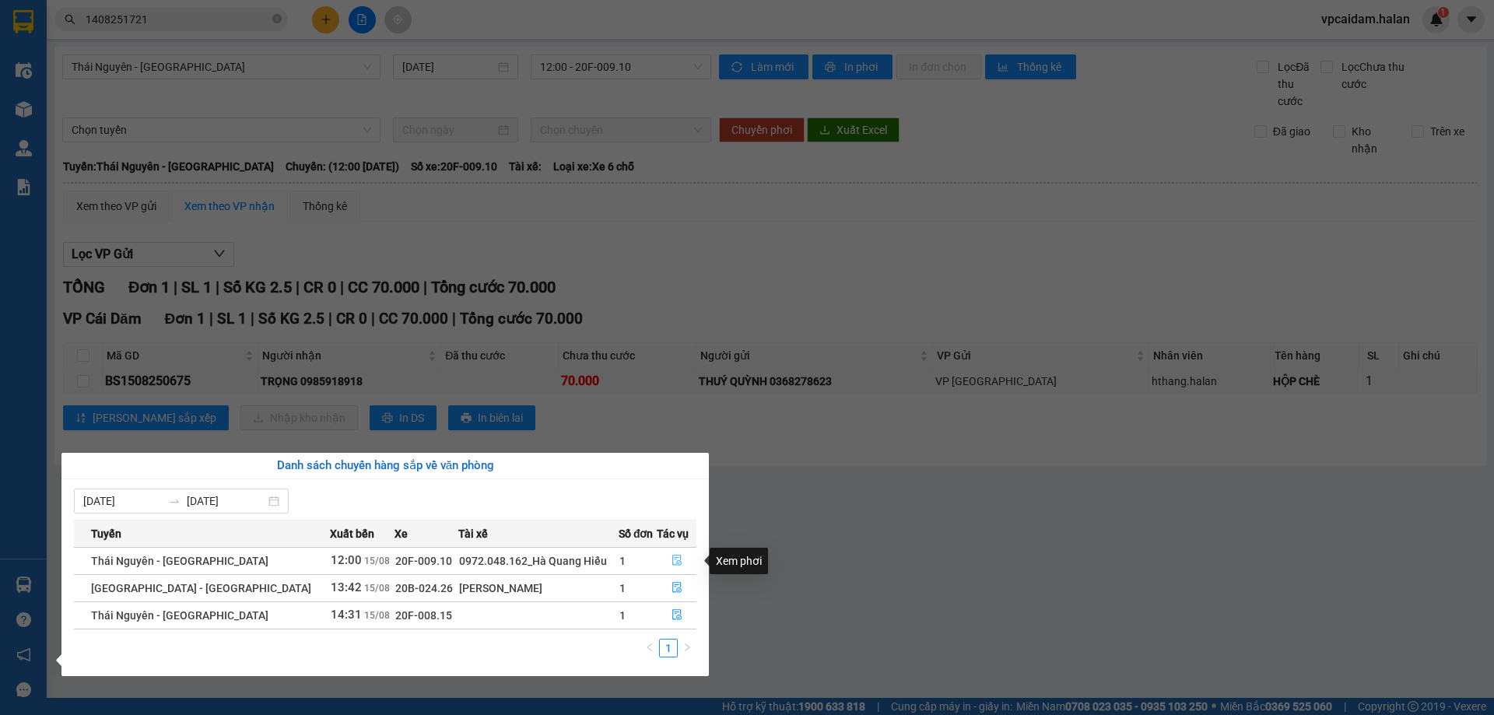
click at [674, 563] on icon "file-done" at bounding box center [676, 561] width 9 height 11
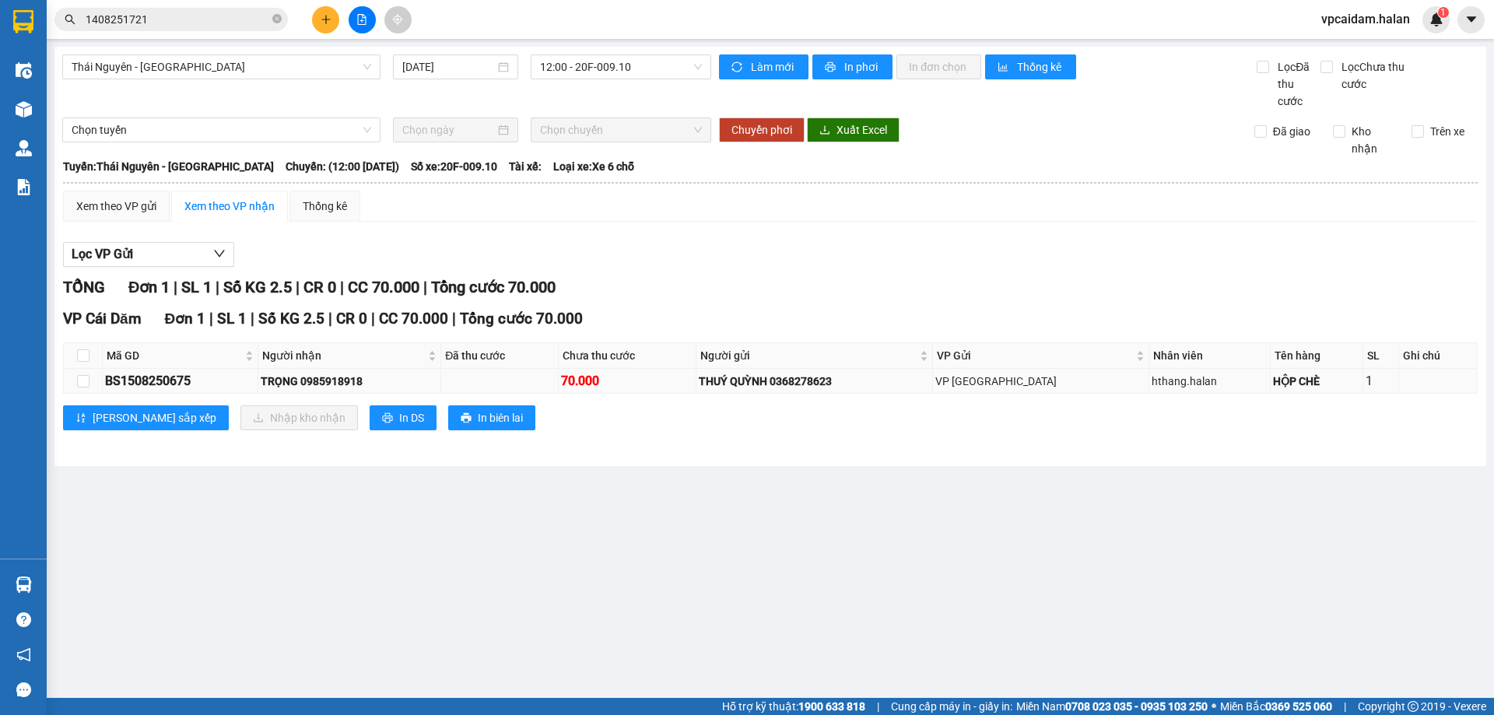
click at [202, 385] on div "BS1508250675" at bounding box center [180, 380] width 150 height 19
click at [88, 384] on input "checkbox" at bounding box center [83, 381] width 12 height 12
checkbox input "true"
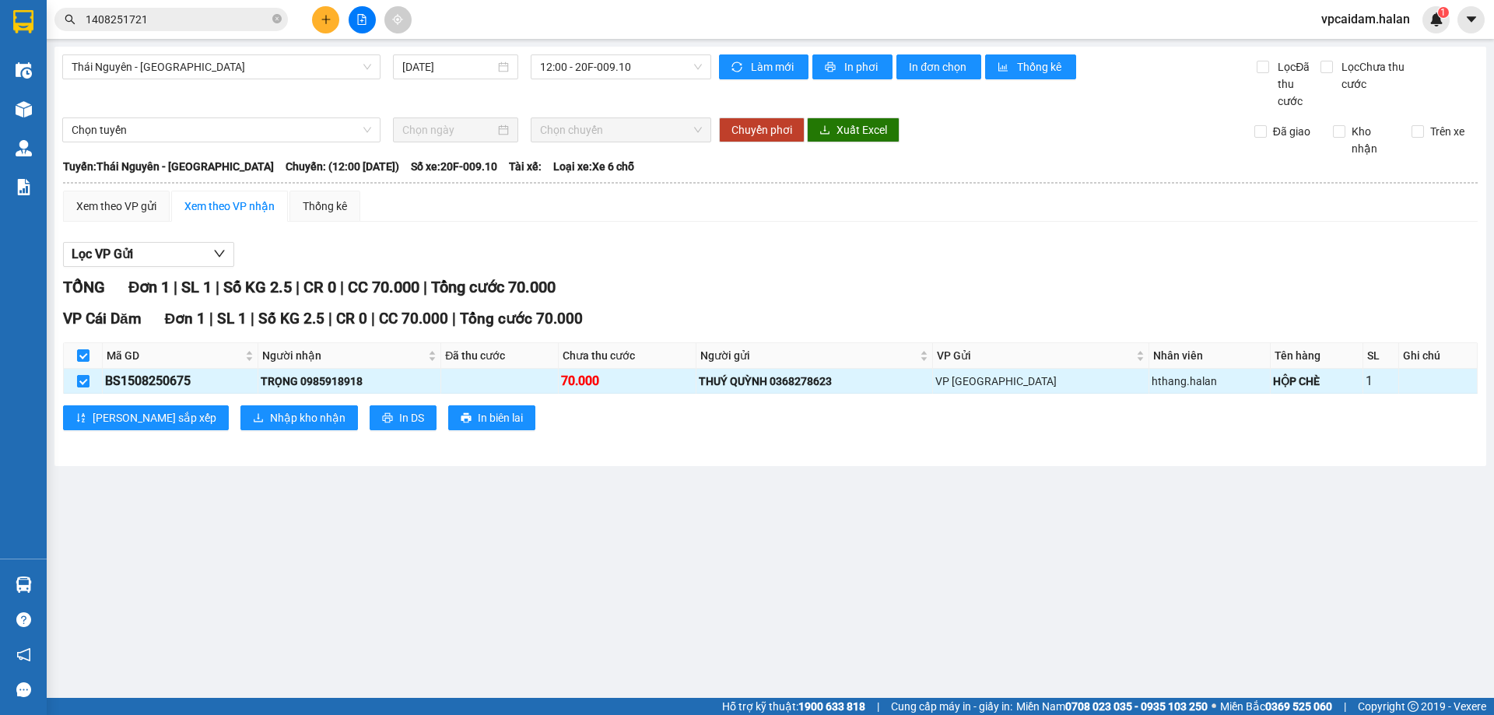
checkbox input "true"
click at [270, 425] on span "Nhập kho nhận" at bounding box center [307, 417] width 75 height 17
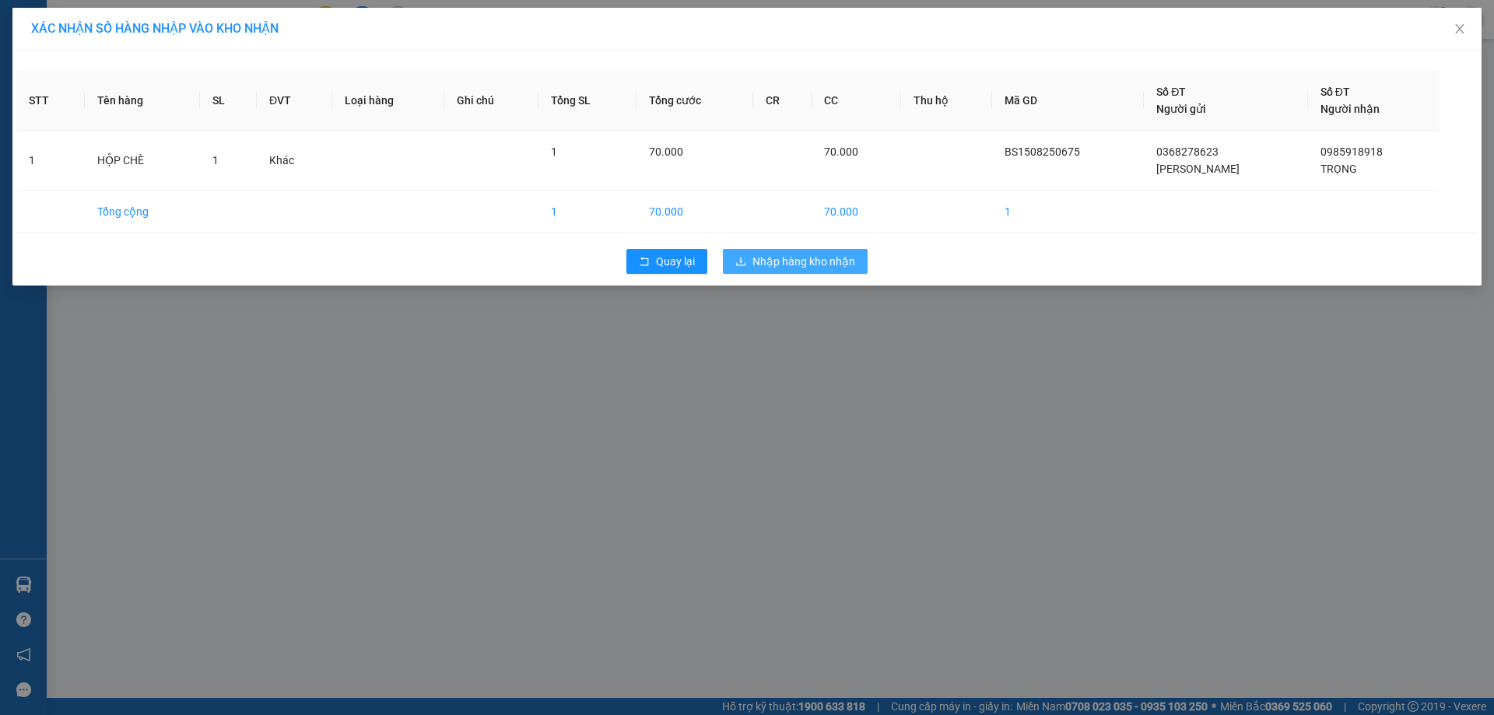
click at [823, 264] on span "Nhập hàng kho nhận" at bounding box center [804, 261] width 103 height 17
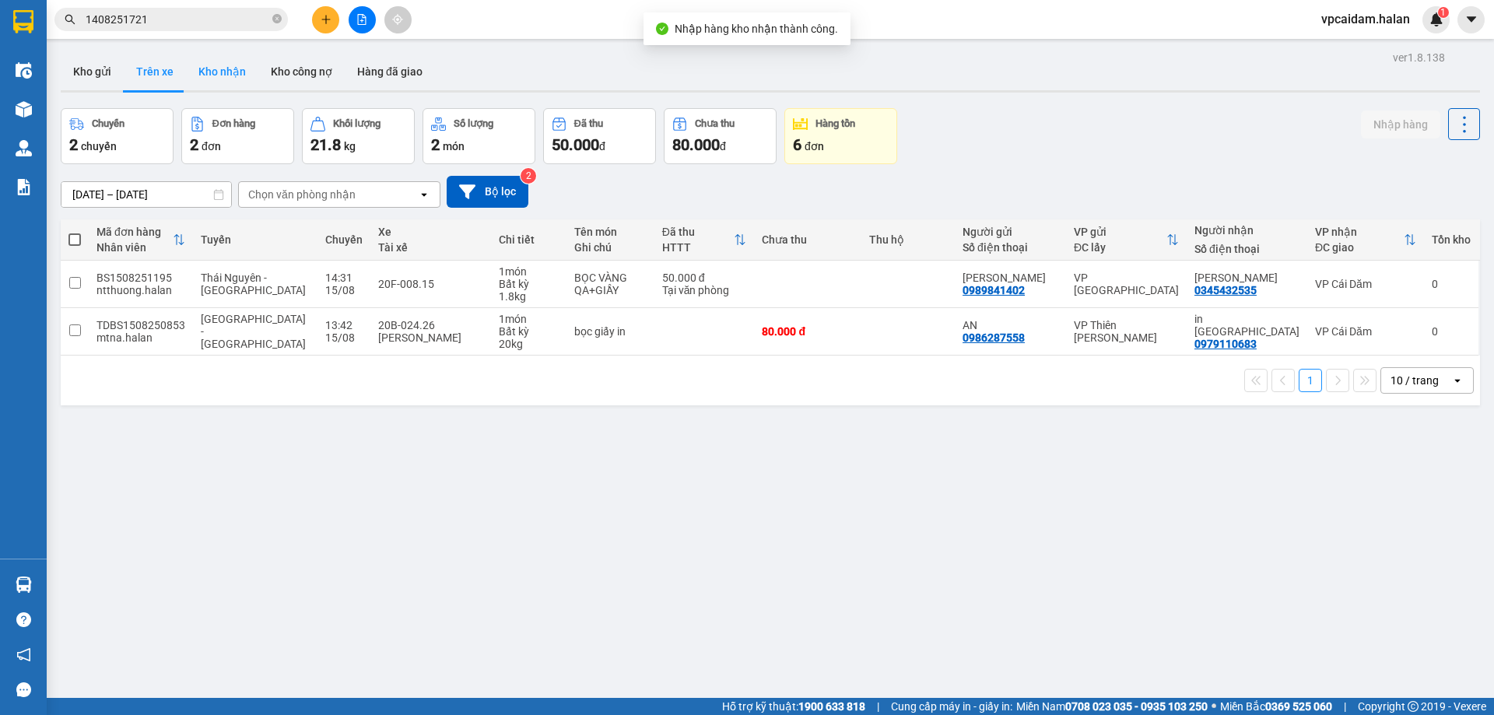
click at [240, 65] on button "Kho nhận" at bounding box center [222, 71] width 72 height 37
type input "[DATE] – [DATE]"
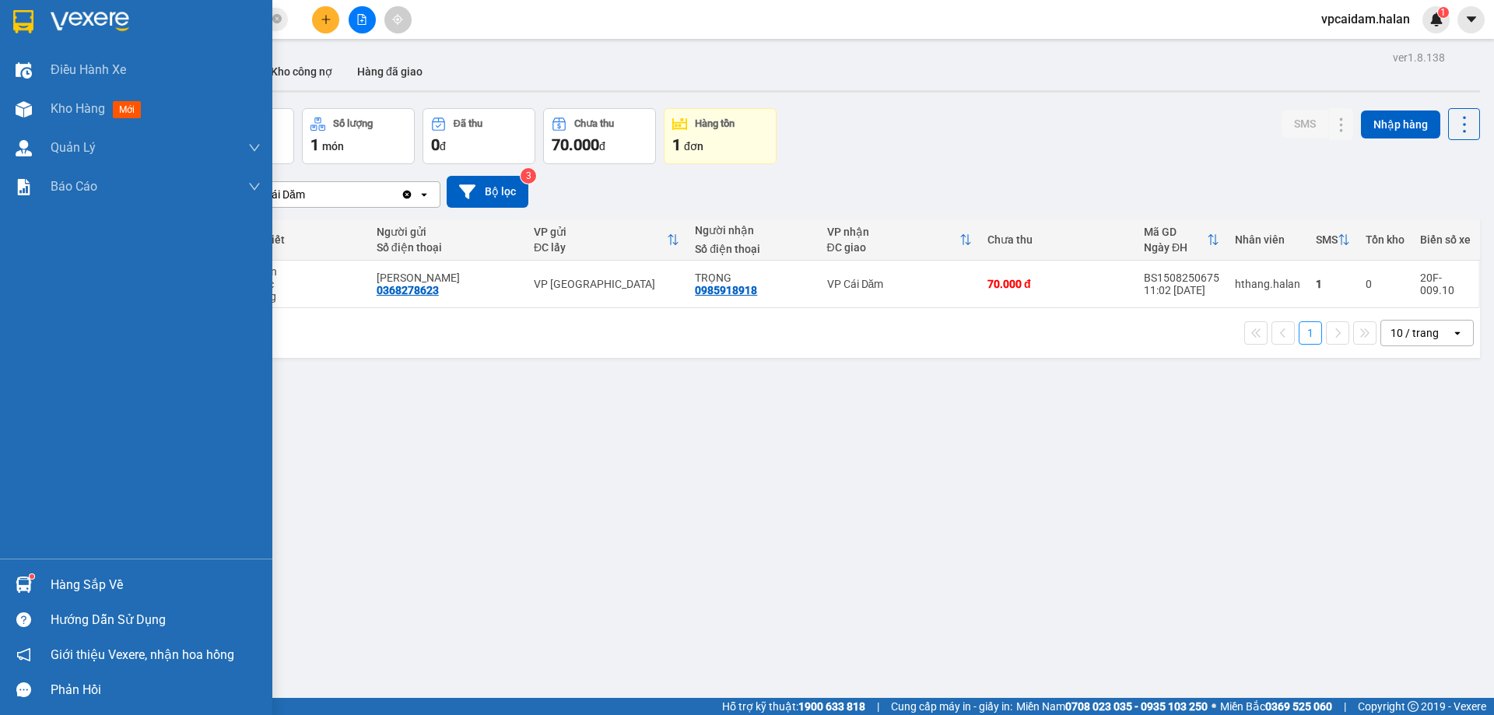
click at [58, 591] on div "Hàng sắp về" at bounding box center [156, 585] width 210 height 23
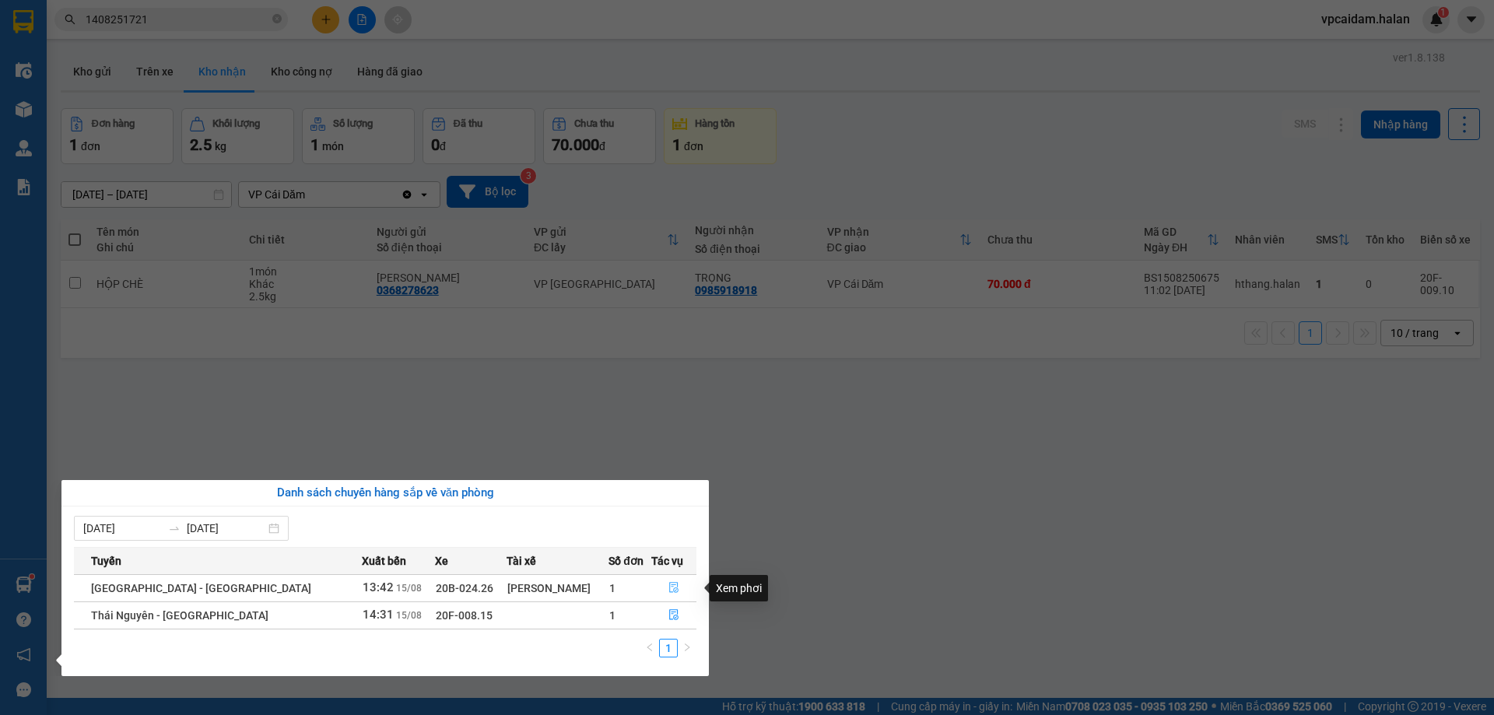
click at [669, 591] on icon "file-done" at bounding box center [674, 587] width 11 height 11
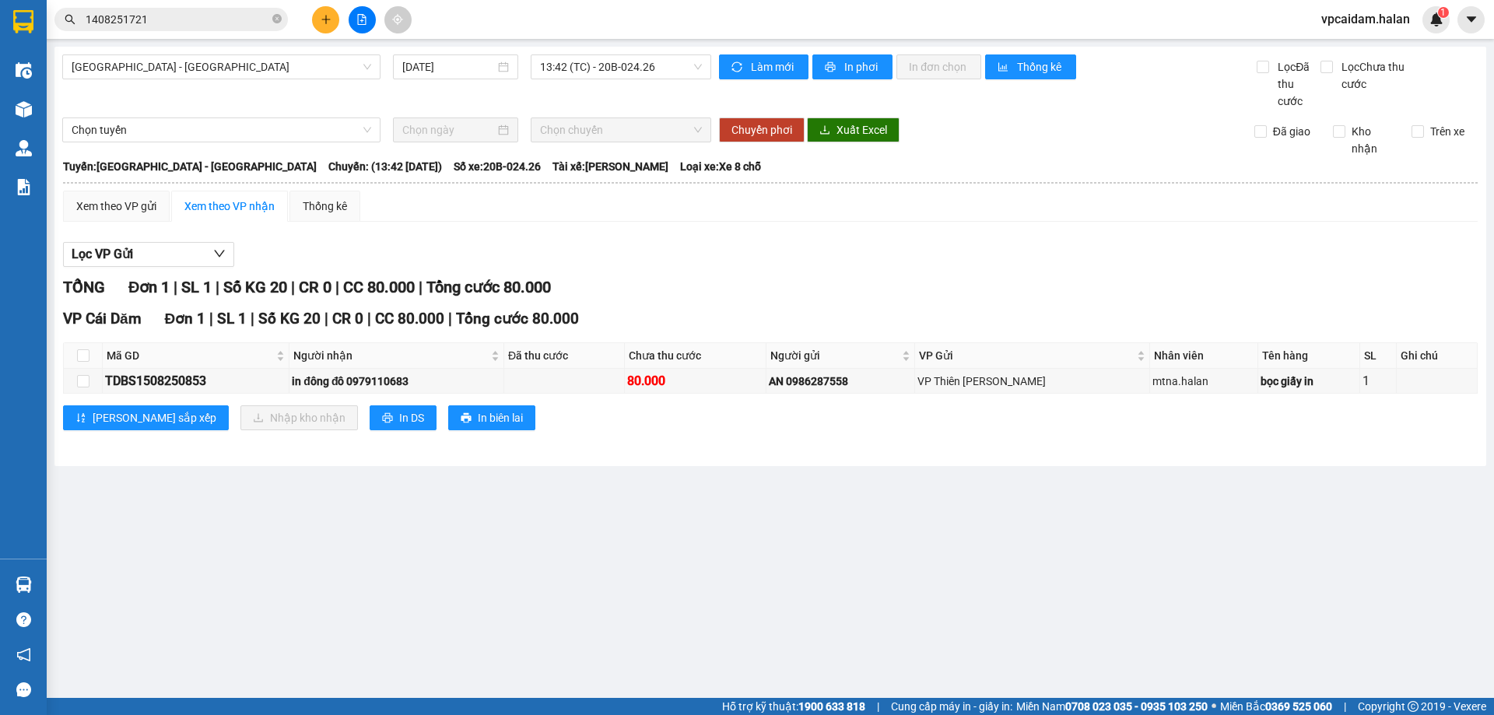
click at [557, 399] on div "VP Cái Dăm Đơn 1 | SL 1 | Số KG 20 | CR 0 | CC 80.000 | Tổng cước 80.000 Mã GD …" at bounding box center [770, 374] width 1415 height 135
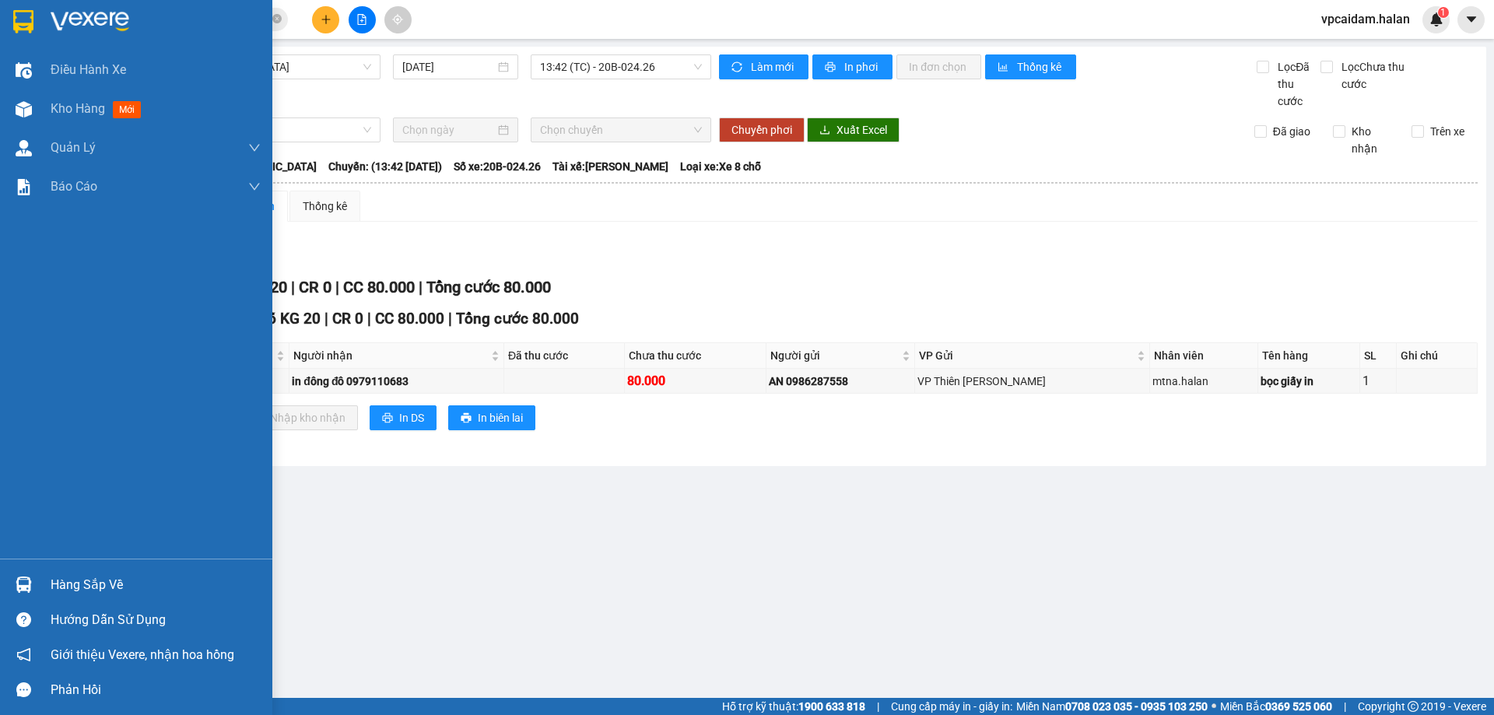
click at [92, 595] on div "Hàng sắp về" at bounding box center [156, 585] width 210 height 23
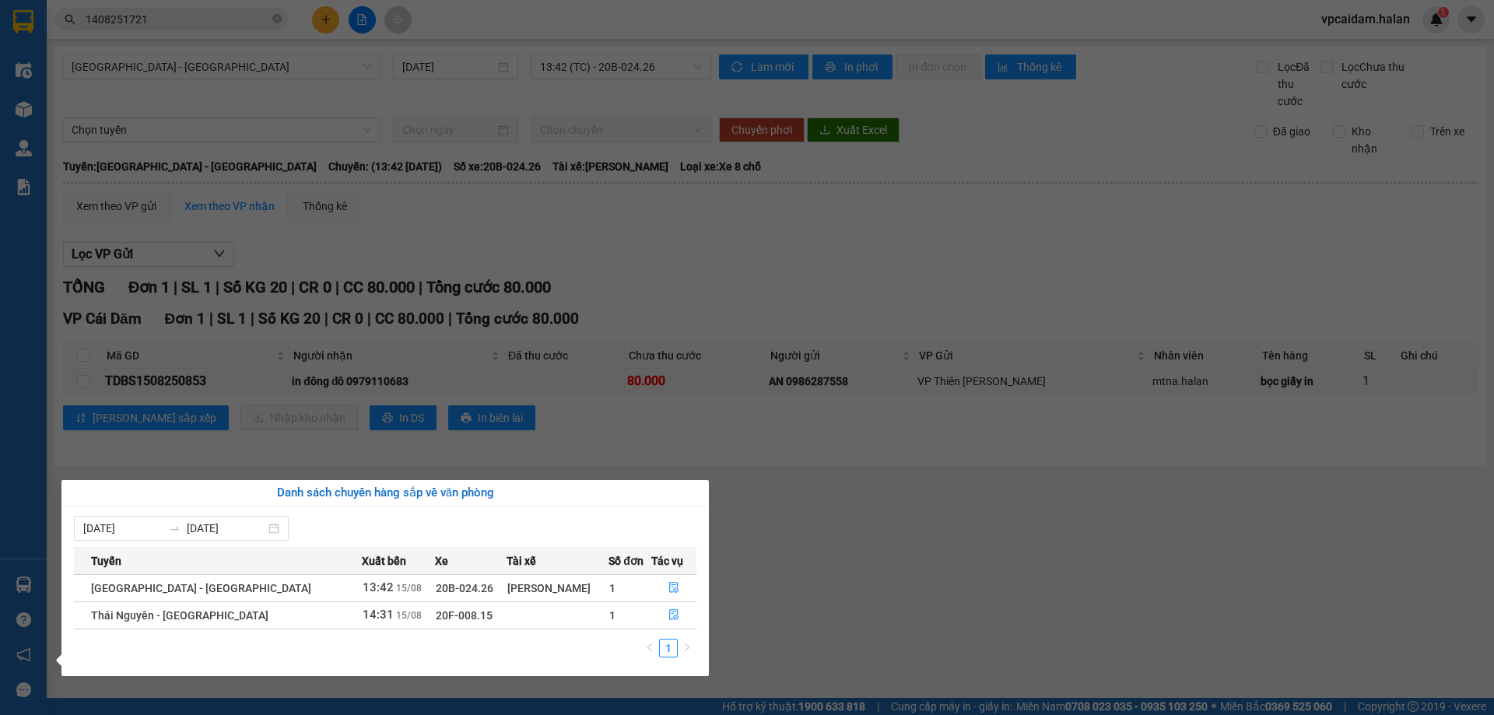
click at [900, 559] on section "Kết quả tìm kiếm ( 1 ) Bộ lọc Mã ĐH Trạng thái Món hàng Thu hộ Tổng cước Chưa c…" at bounding box center [747, 357] width 1494 height 715
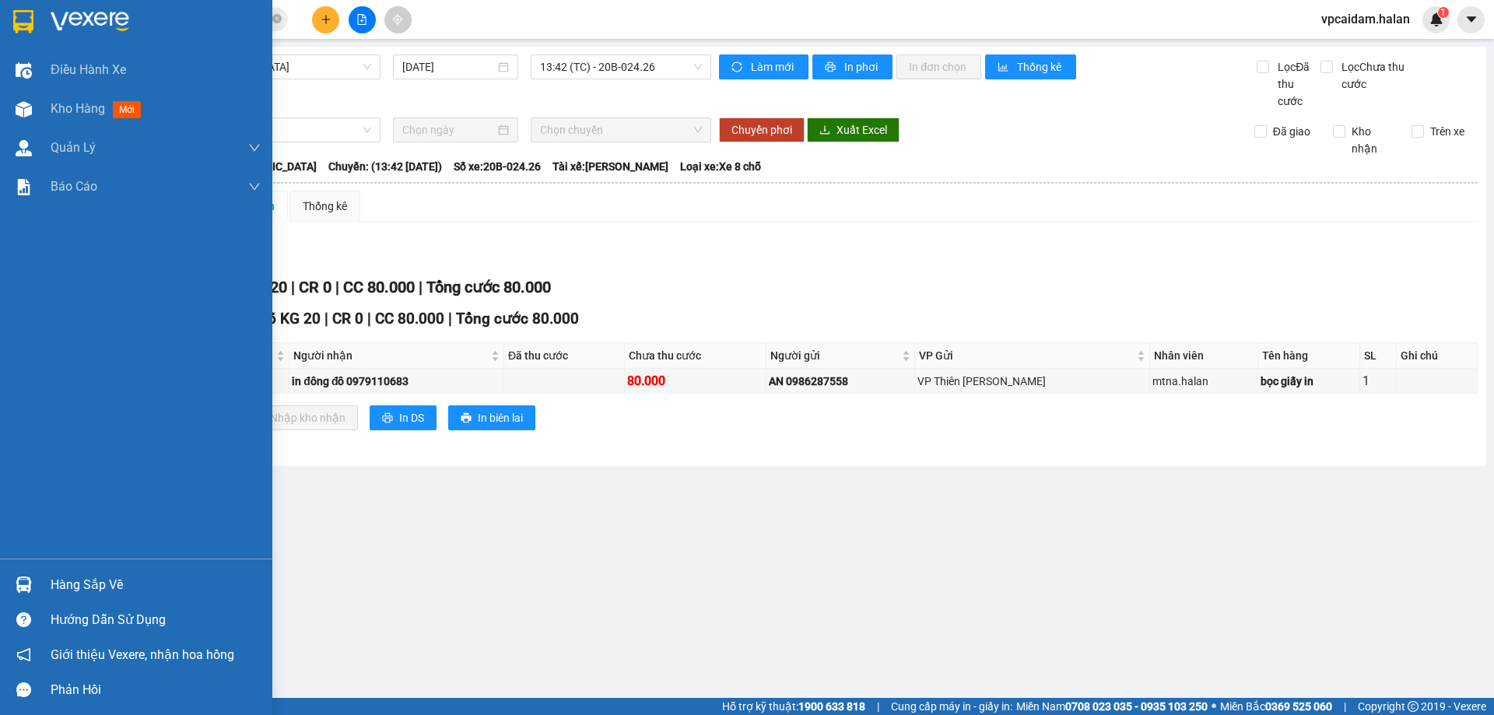
click at [108, 583] on div "Hàng sắp về" at bounding box center [156, 585] width 210 height 23
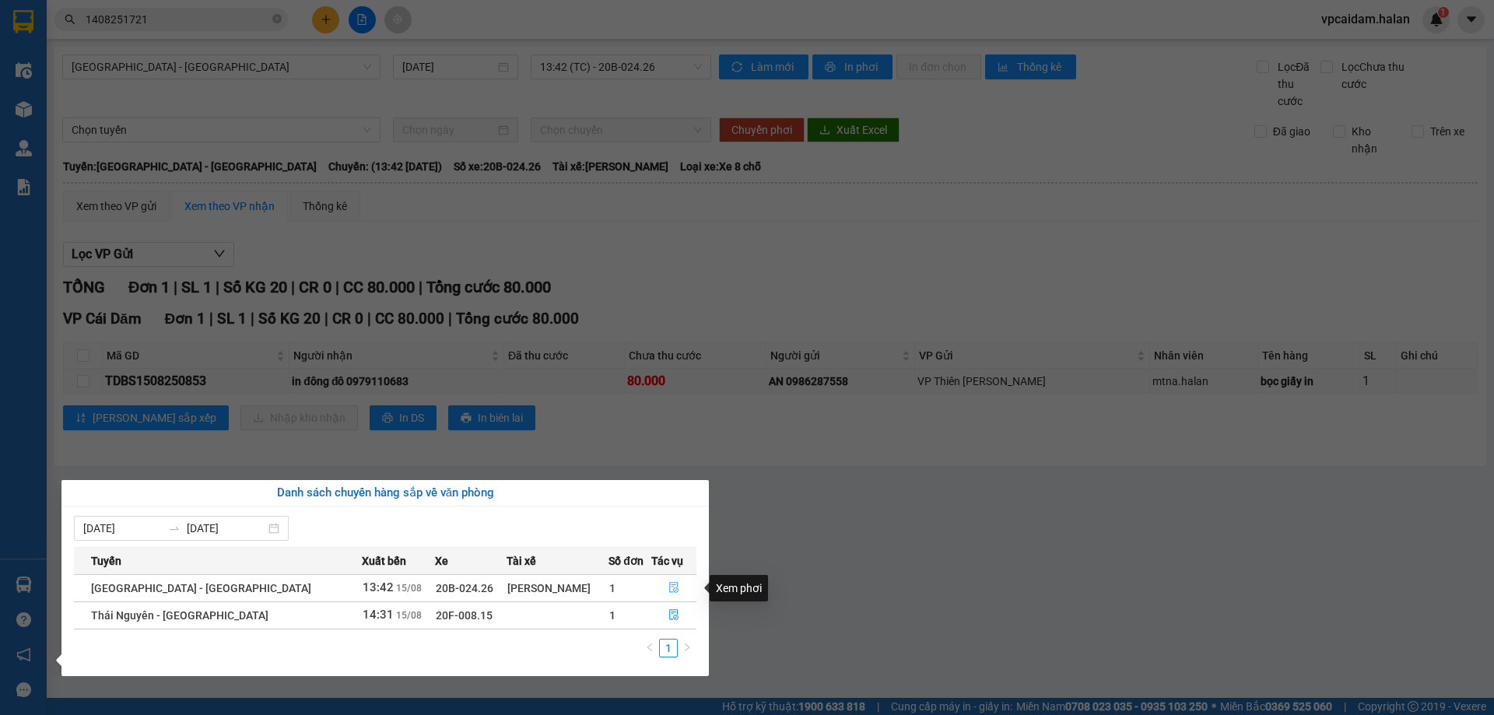
click at [669, 591] on icon "file-done" at bounding box center [674, 587] width 11 height 11
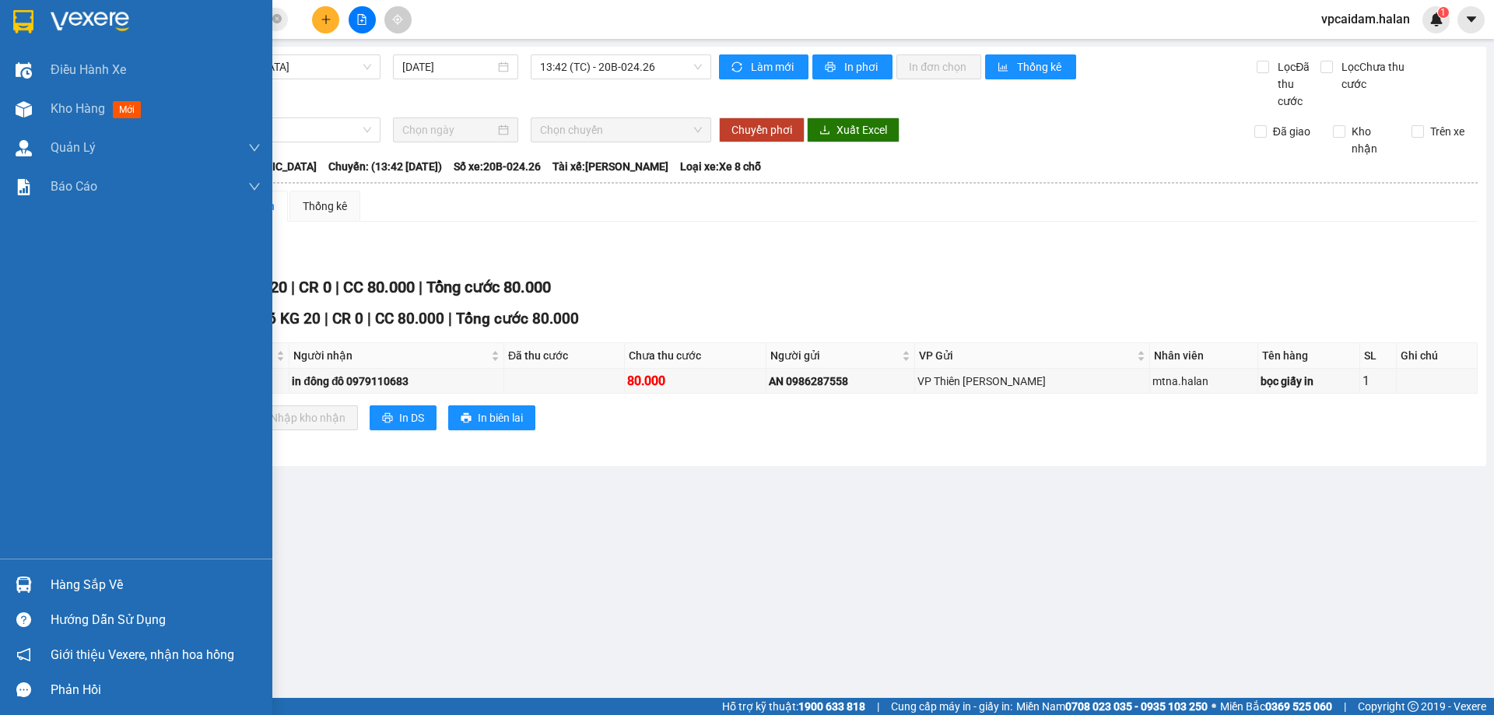
click at [96, 585] on div "Hàng sắp về" at bounding box center [156, 585] width 210 height 23
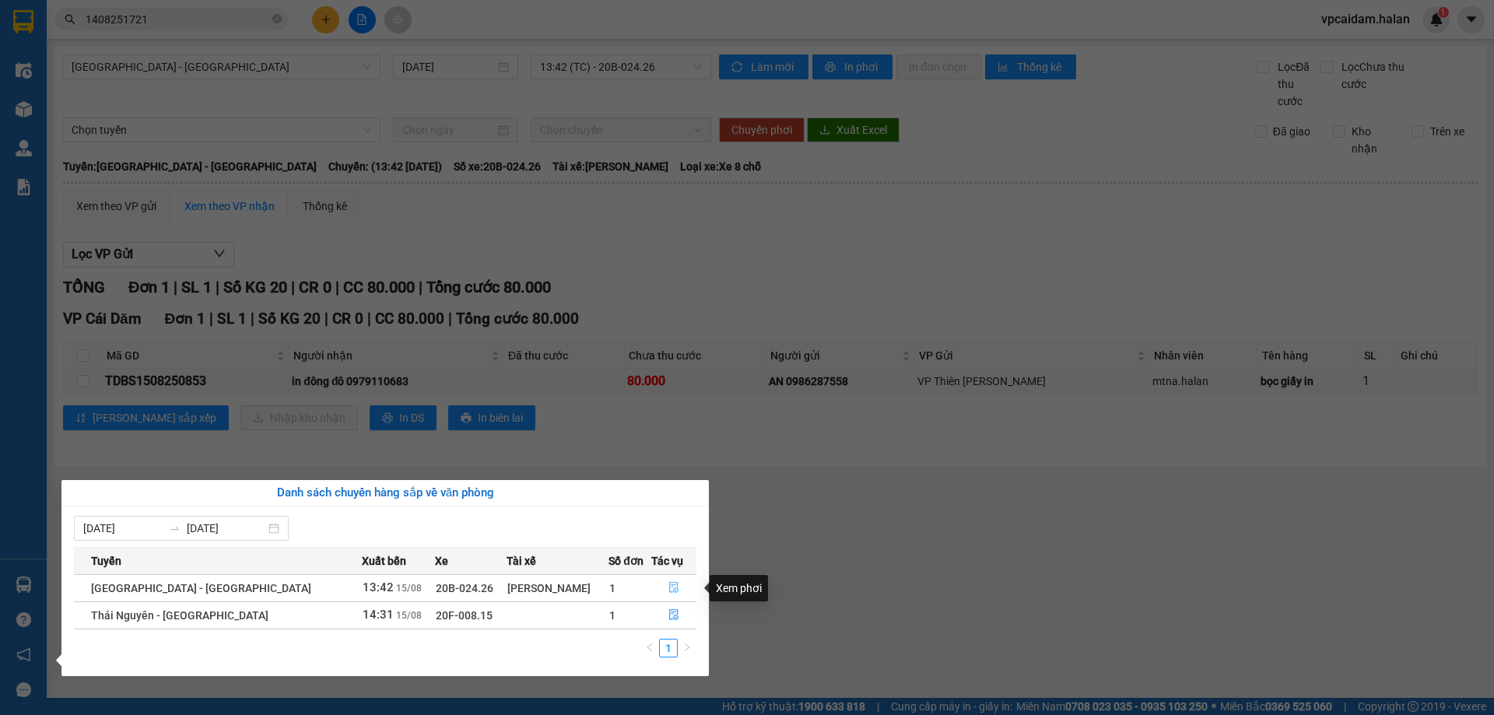
click at [672, 589] on icon "file-done" at bounding box center [674, 587] width 11 height 11
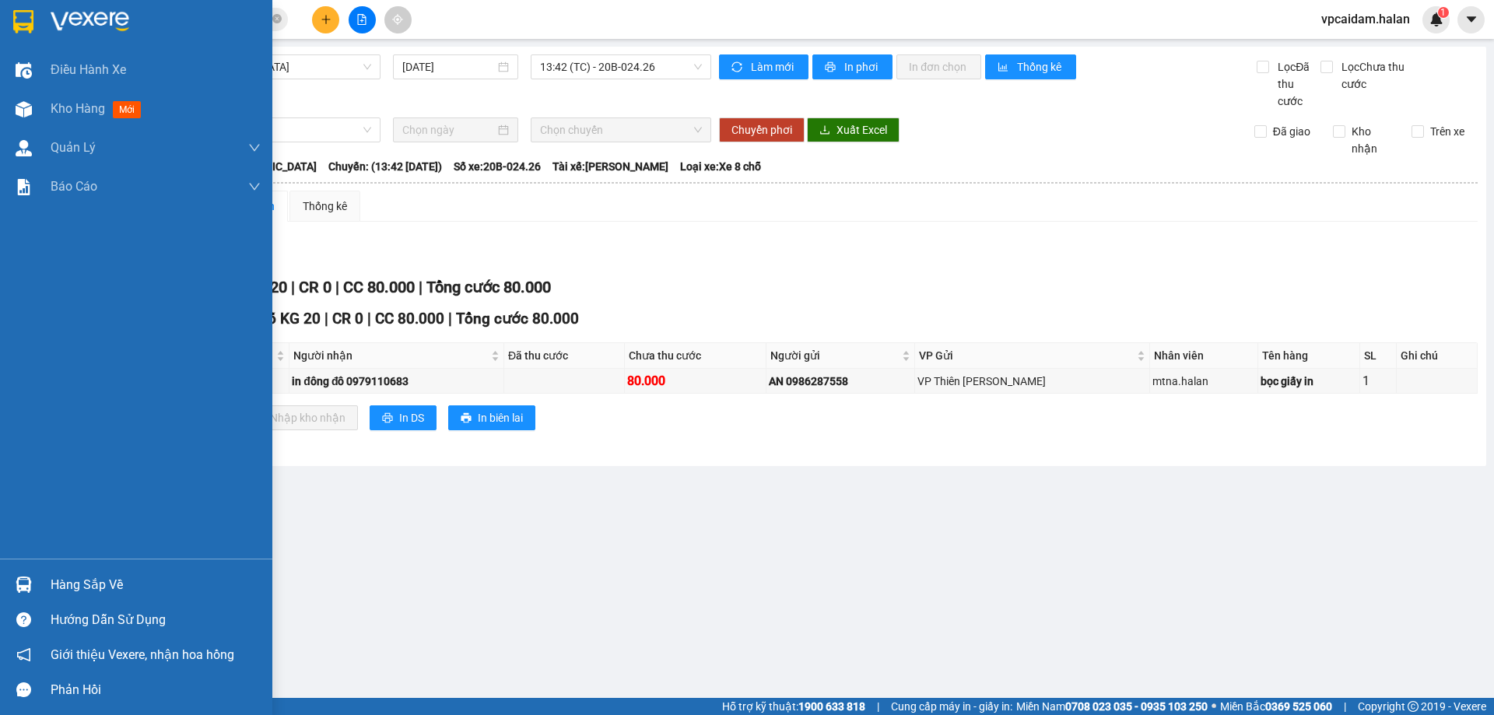
click at [94, 580] on div "Hàng sắp về" at bounding box center [156, 585] width 210 height 23
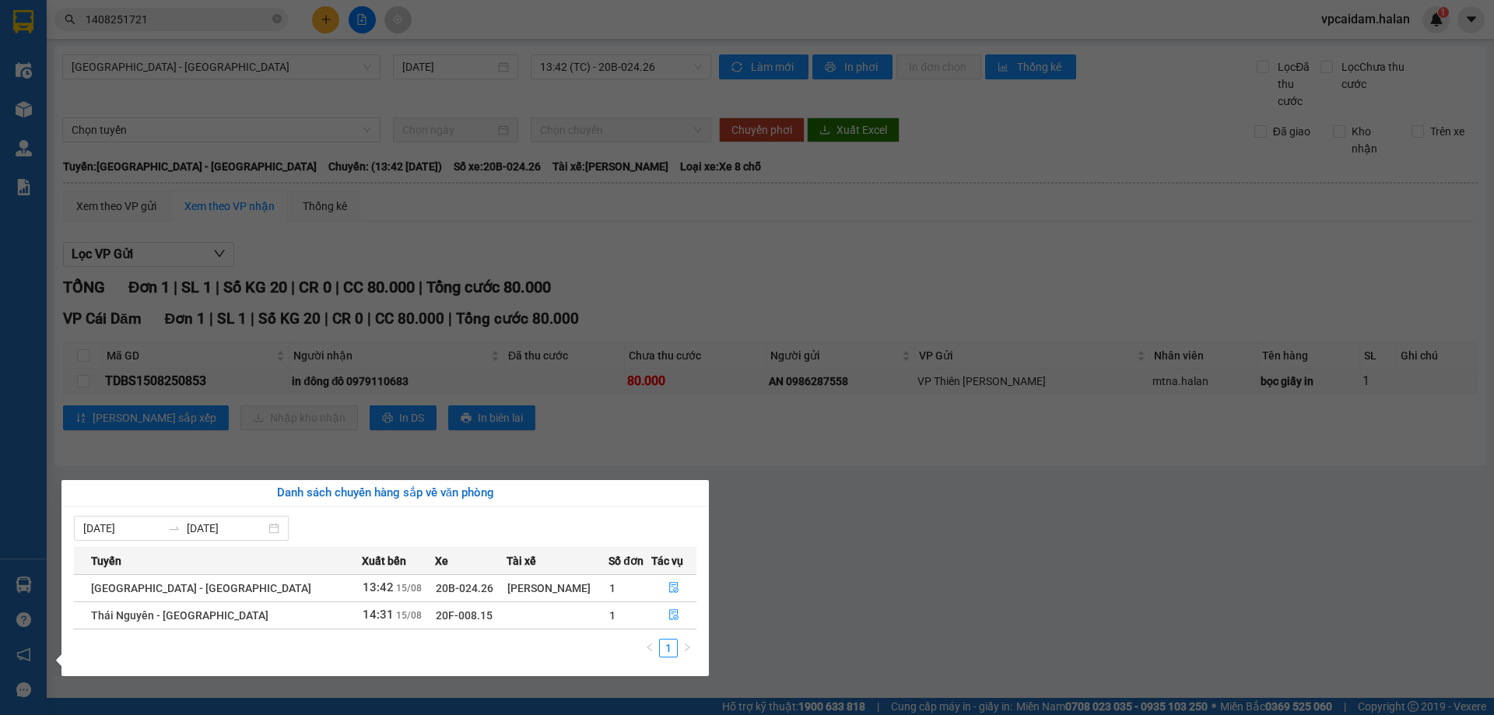
click at [507, 594] on div "[PERSON_NAME]" at bounding box center [557, 588] width 101 height 17
click at [507, 585] on div "[PERSON_NAME]" at bounding box center [557, 588] width 101 height 17
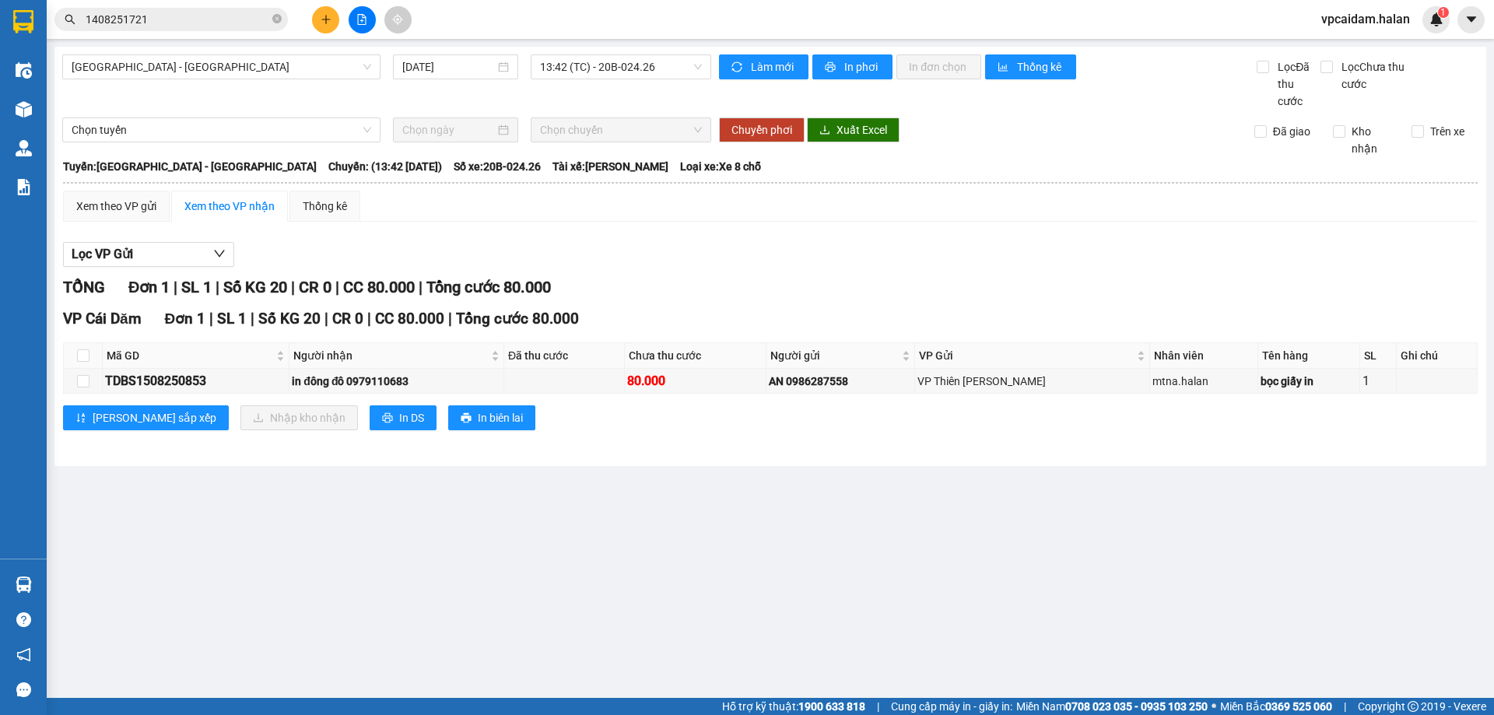
click at [275, 451] on section "Kết quả tìm kiếm ( 1 ) Bộ lọc Mã ĐH Trạng thái Món hàng Thu hộ Tổng cước Chưa c…" at bounding box center [747, 357] width 1494 height 715
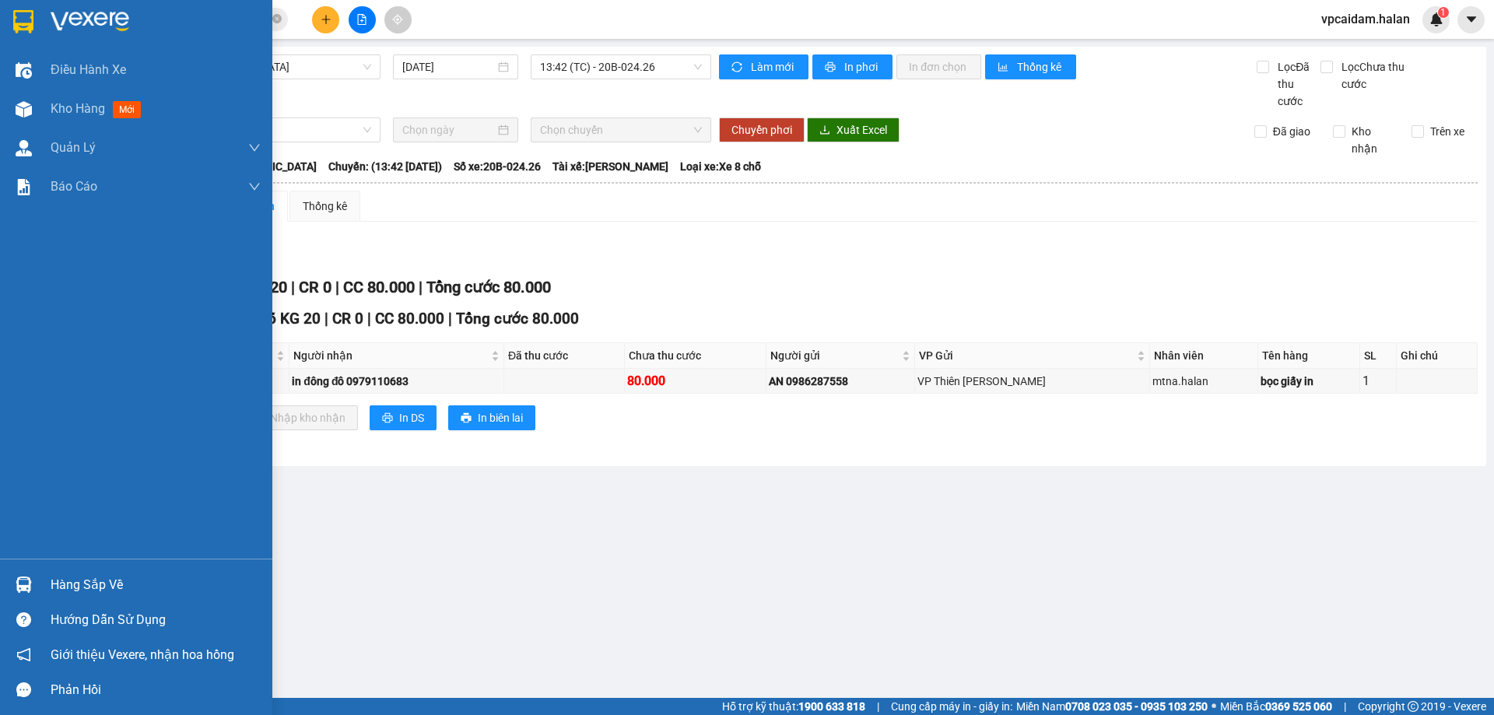
click at [100, 584] on div "Hàng sắp về" at bounding box center [156, 585] width 210 height 23
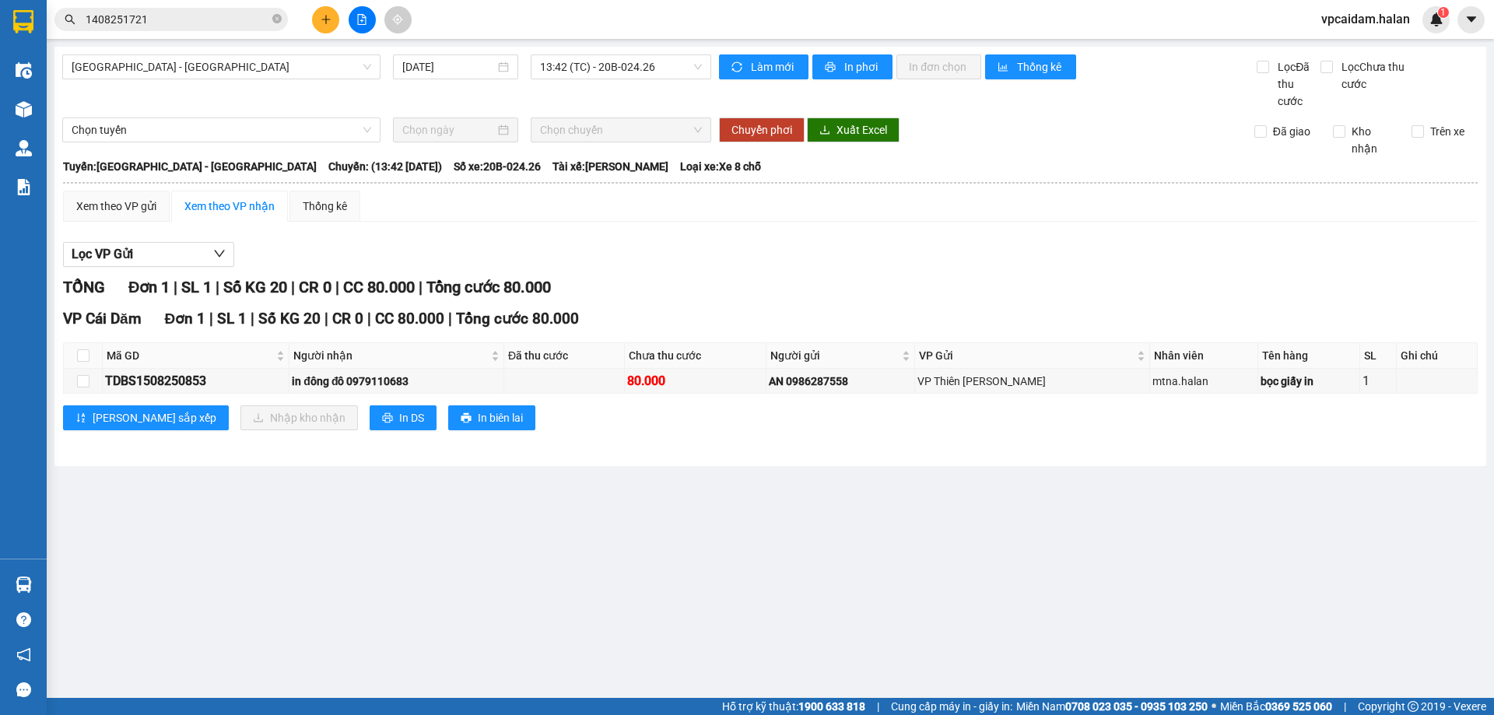
click at [969, 521] on section "Kết quả tìm kiếm ( 1 ) Bộ lọc Mã ĐH Trạng thái Món hàng Thu hộ Tổng cước Chưa c…" at bounding box center [747, 357] width 1494 height 715
